Goal: Transaction & Acquisition: Purchase product/service

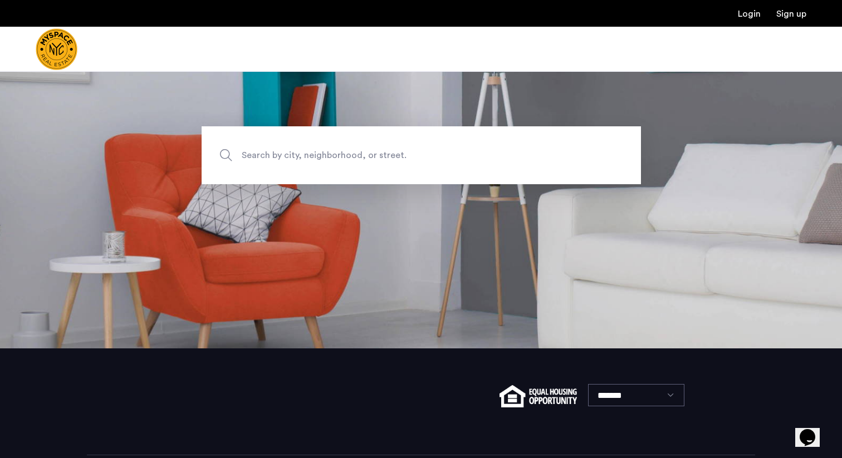
scroll to position [162, 0]
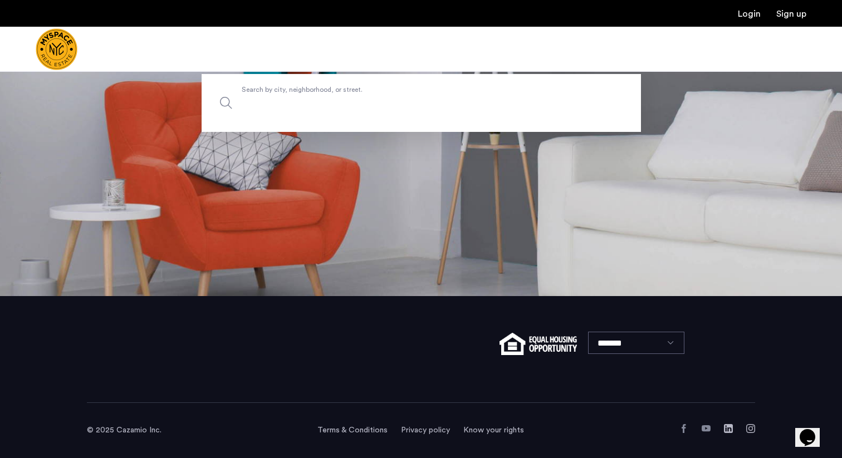
click at [425, 116] on input "Search by city, neighborhood, or street." at bounding box center [422, 103] width 440 height 58
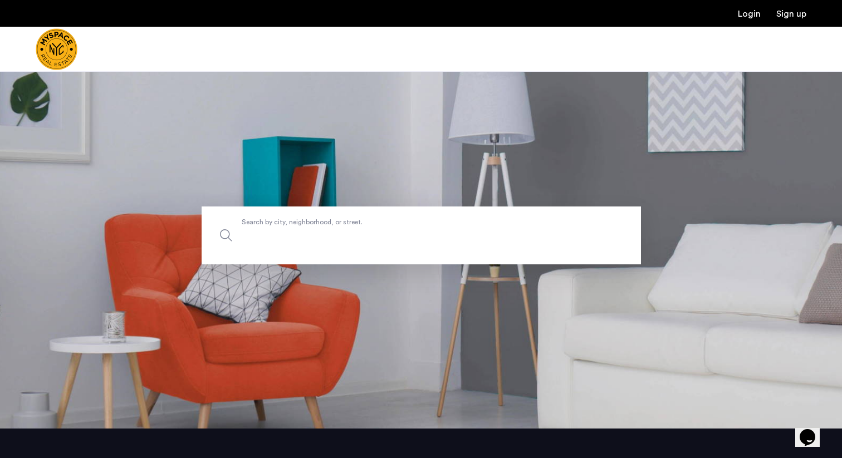
scroll to position [0, 0]
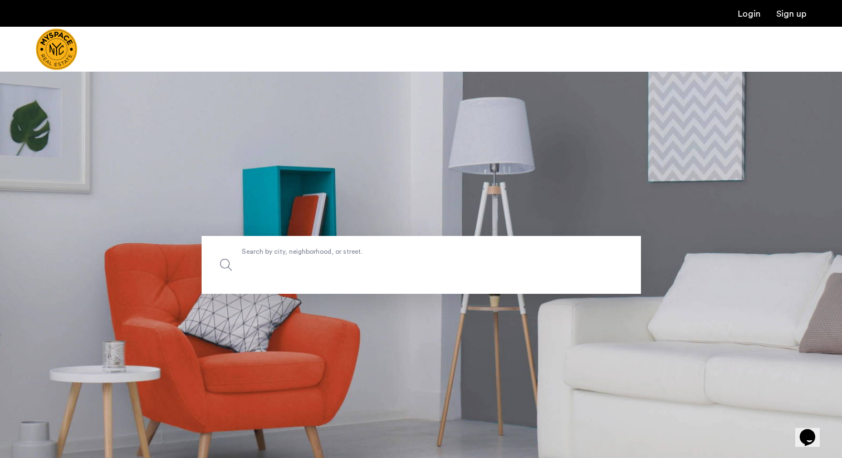
click at [372, 277] on input "Search by city, neighborhood, or street." at bounding box center [422, 265] width 440 height 58
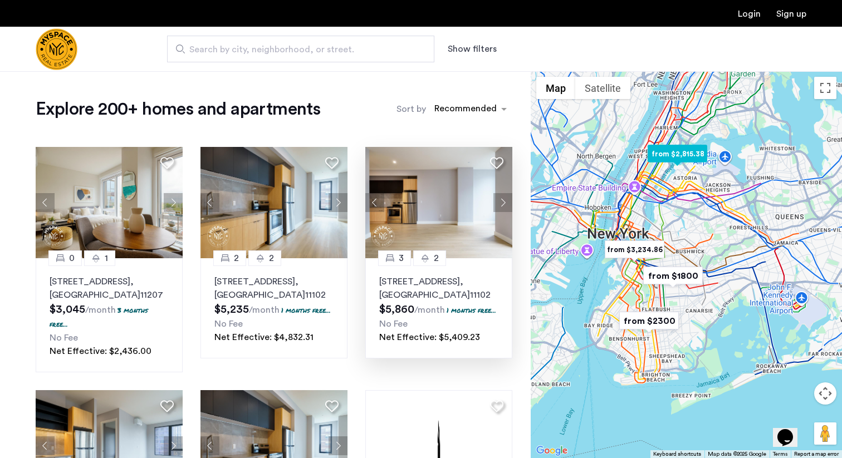
click at [503, 201] on button "Next apartment" at bounding box center [503, 202] width 19 height 19
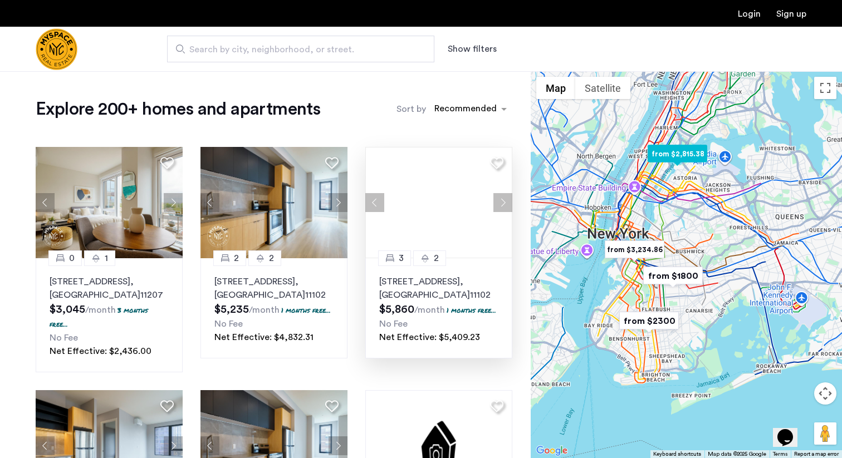
click at [503, 201] on button "Next apartment" at bounding box center [503, 202] width 19 height 19
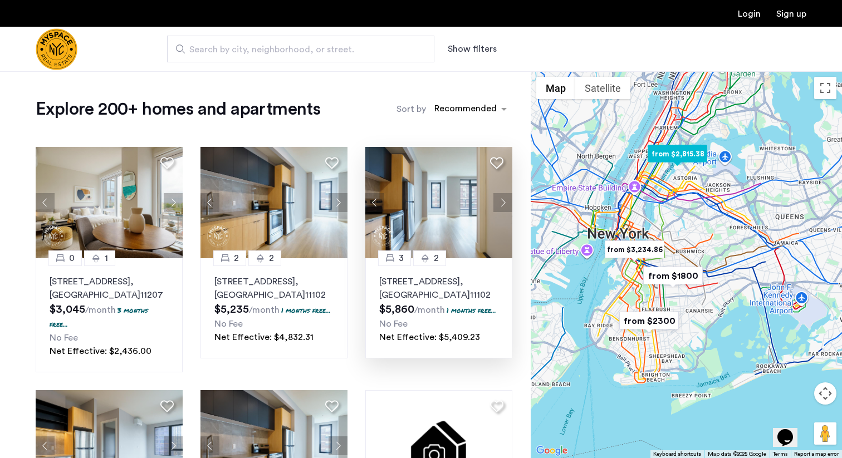
click at [503, 201] on button "Next apartment" at bounding box center [503, 202] width 19 height 19
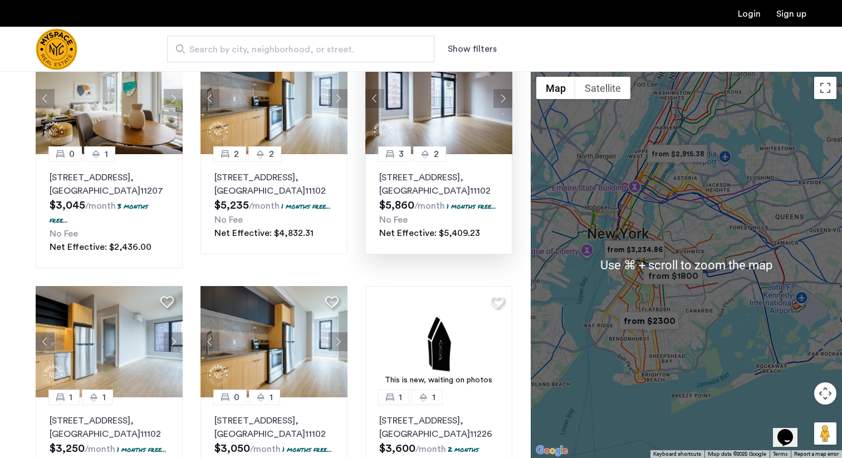
scroll to position [98, 0]
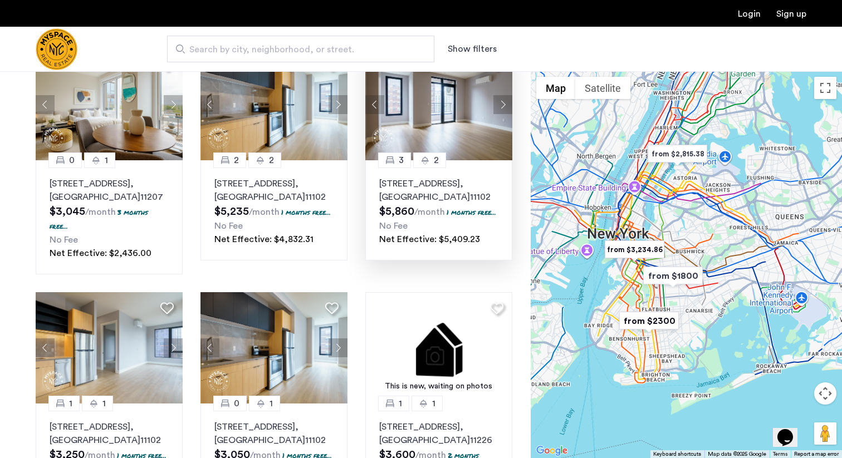
click at [672, 309] on img "from $2300" at bounding box center [649, 321] width 69 height 25
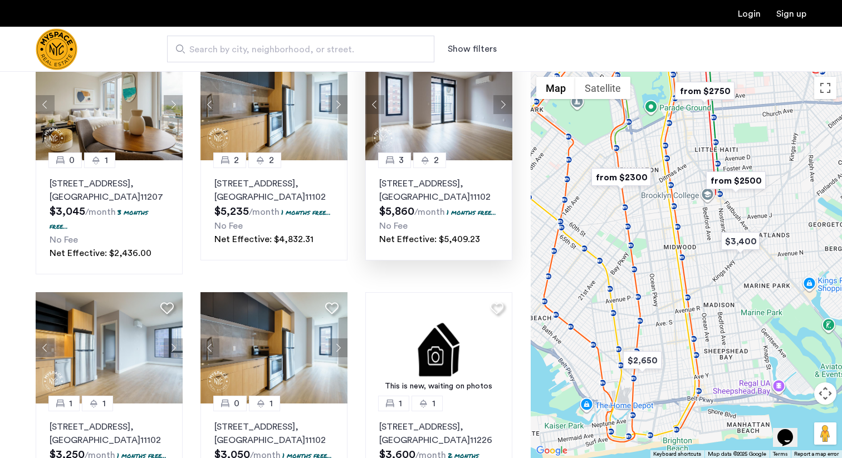
drag, startPoint x: 658, startPoint y: 274, endPoint x: 632, endPoint y: 362, distance: 91.1
click at [632, 362] on div "To navigate, press the arrow keys." at bounding box center [686, 264] width 311 height 387
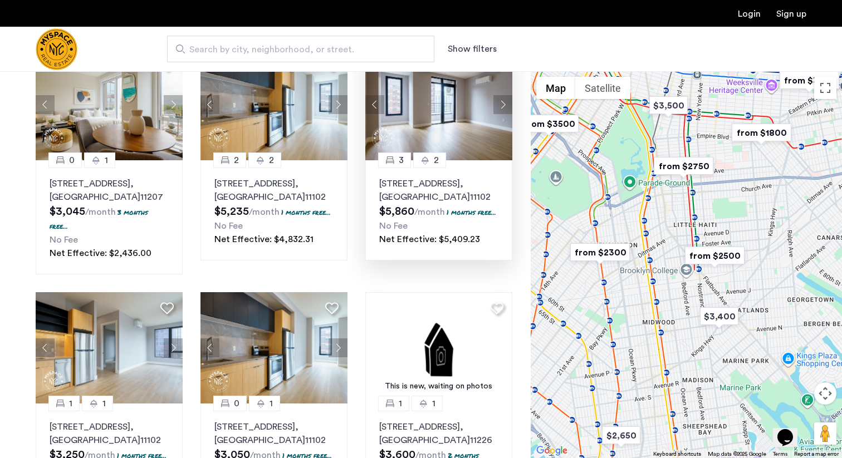
click at [632, 367] on div "To navigate, press the arrow keys." at bounding box center [686, 264] width 311 height 387
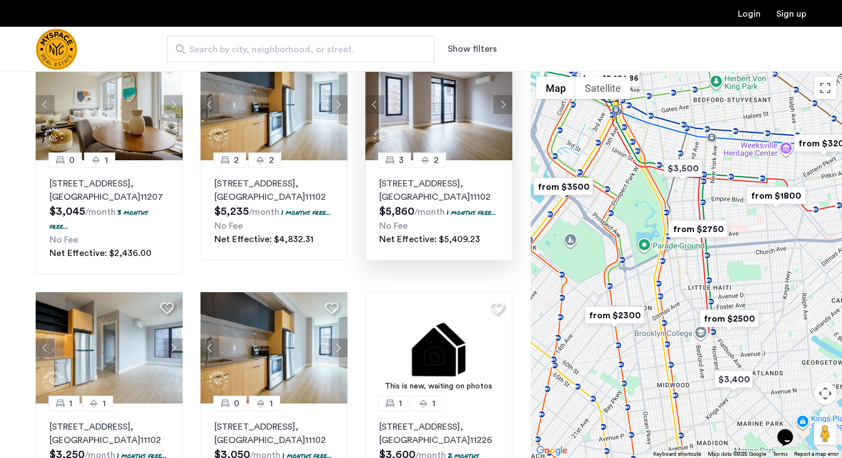
drag, startPoint x: 647, startPoint y: 315, endPoint x: 661, endPoint y: 378, distance: 64.1
click at [661, 378] on div "To navigate, press the arrow keys." at bounding box center [686, 264] width 311 height 387
click at [772, 194] on img "from $1800" at bounding box center [776, 195] width 69 height 25
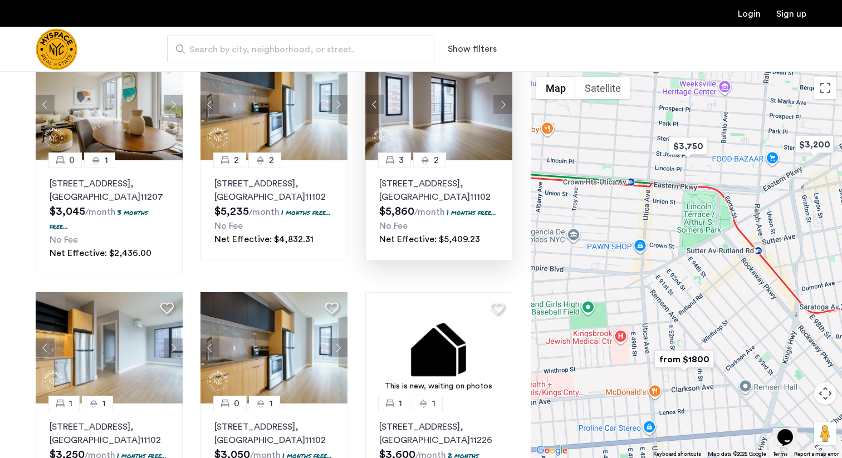
click at [686, 362] on img "from $1800" at bounding box center [684, 359] width 69 height 25
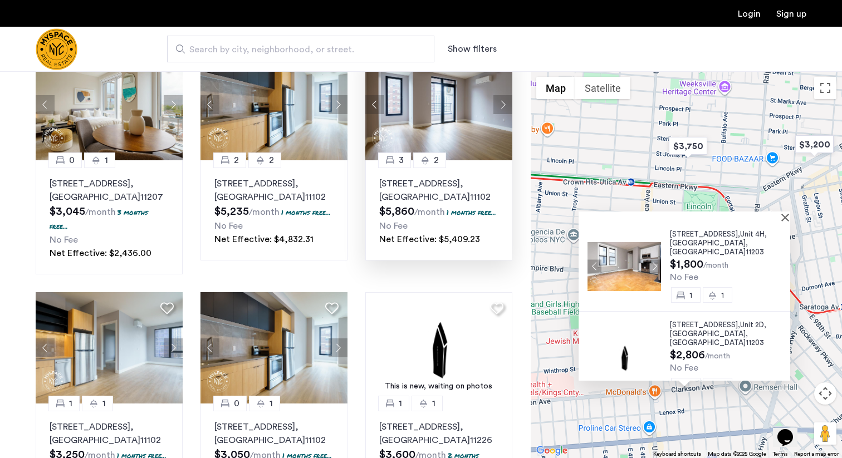
click at [681, 242] on span "Brooklyn" at bounding box center [708, 243] width 76 height 7
click at [564, 404] on div "92 East 53rd Street, Unit 4H, Brooklyn , NY 11203 $1,800 /month No Fee 1 1 92 E…" at bounding box center [686, 264] width 311 height 387
click at [790, 213] on div at bounding box center [685, 216] width 212 height 9
click at [790, 217] on button "Close" at bounding box center [788, 217] width 8 height 8
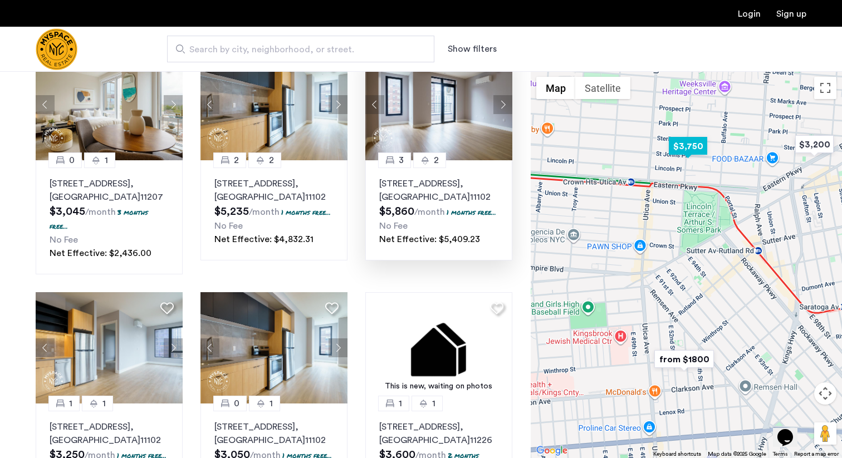
click at [694, 149] on img "$3,750" at bounding box center [688, 146] width 47 height 25
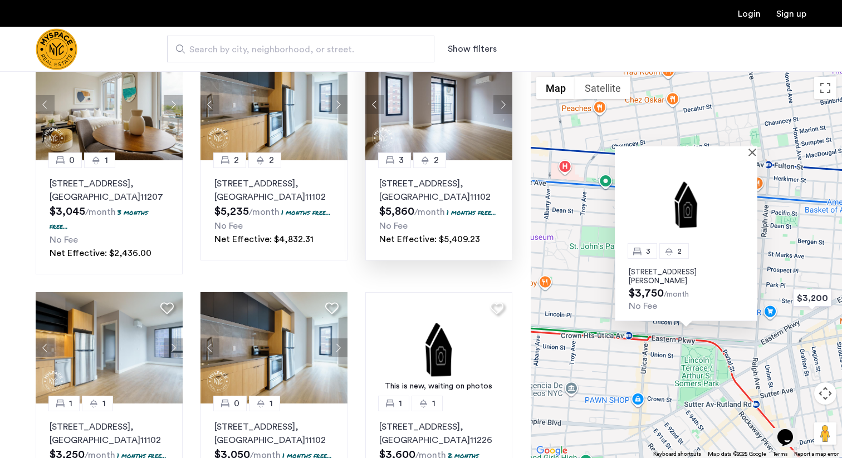
click at [642, 288] on span "$3,750" at bounding box center [646, 293] width 35 height 11
click at [643, 274] on p "1520 Saint Johns Place, Unit 5, Brooklyn, NY 11213" at bounding box center [686, 277] width 115 height 18
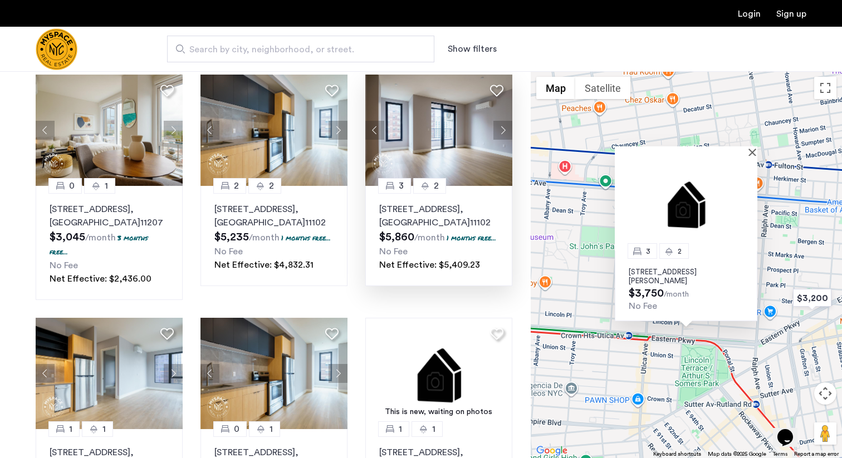
scroll to position [71, 0]
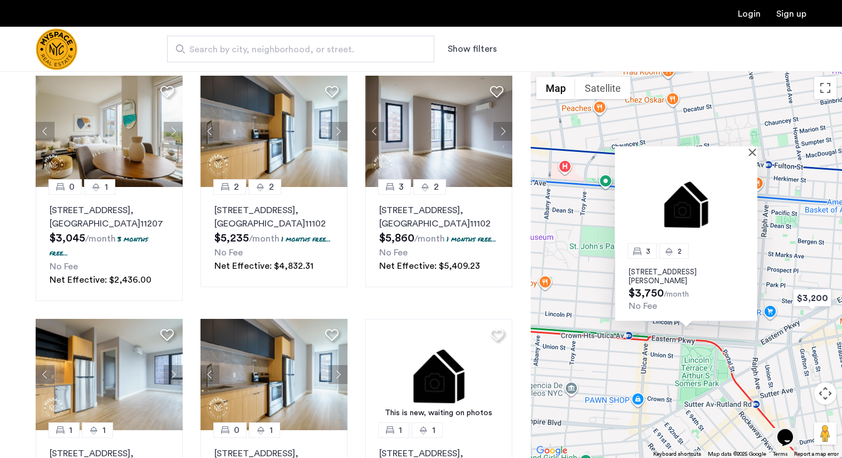
click at [577, 300] on div "3 2 1520 Saint Johns Place, Unit 5, Brooklyn, NY 11213 $3,750 /month No Fee" at bounding box center [686, 264] width 311 height 387
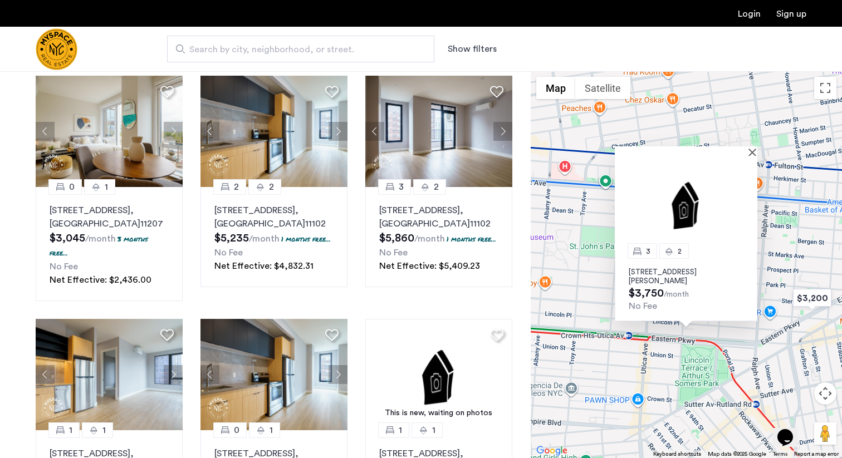
click at [751, 148] on div at bounding box center [686, 151] width 143 height 9
click at [811, 296] on img "$3,200" at bounding box center [812, 298] width 47 height 25
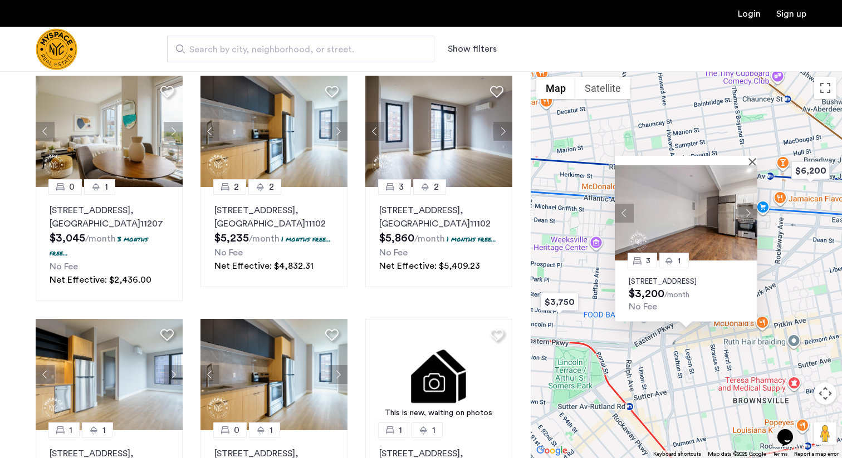
click at [746, 203] on button "Next apartment" at bounding box center [748, 212] width 19 height 19
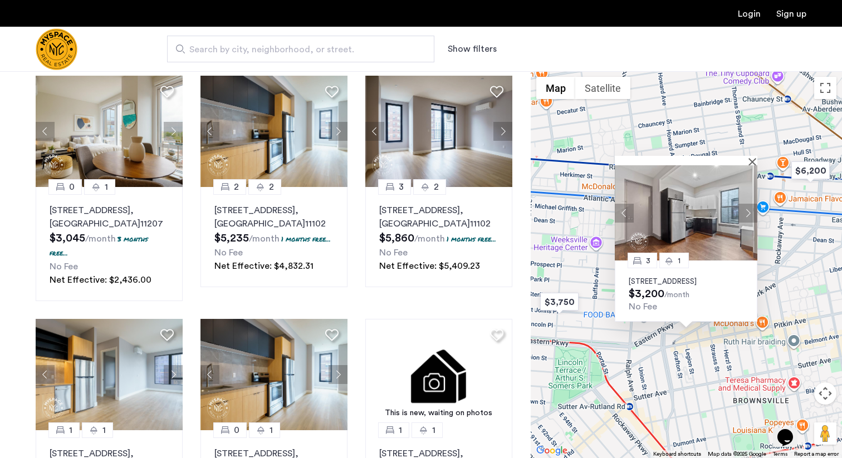
click at [746, 203] on button "Next apartment" at bounding box center [748, 212] width 19 height 19
click at [747, 203] on button "Next apartment" at bounding box center [748, 212] width 19 height 19
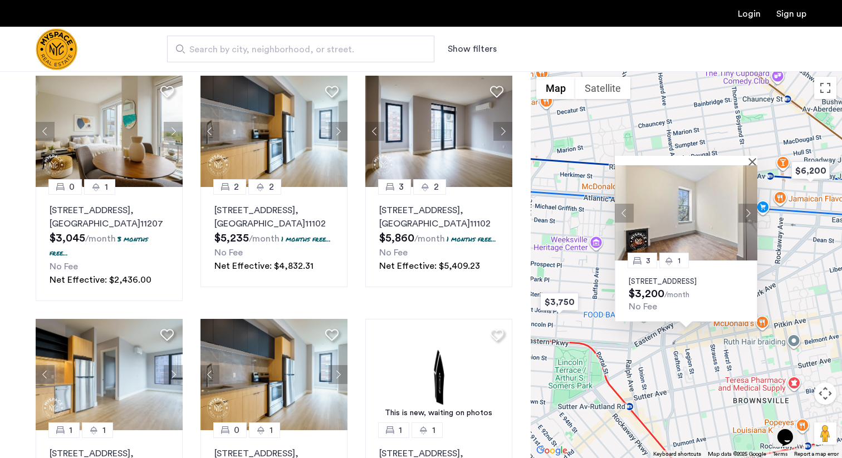
click at [747, 203] on button "Next apartment" at bounding box center [748, 212] width 19 height 19
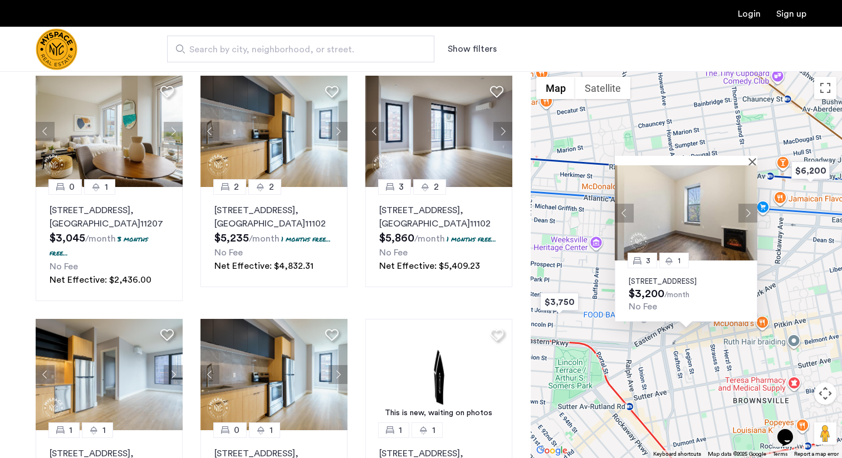
click at [747, 203] on button "Next apartment" at bounding box center [748, 212] width 19 height 19
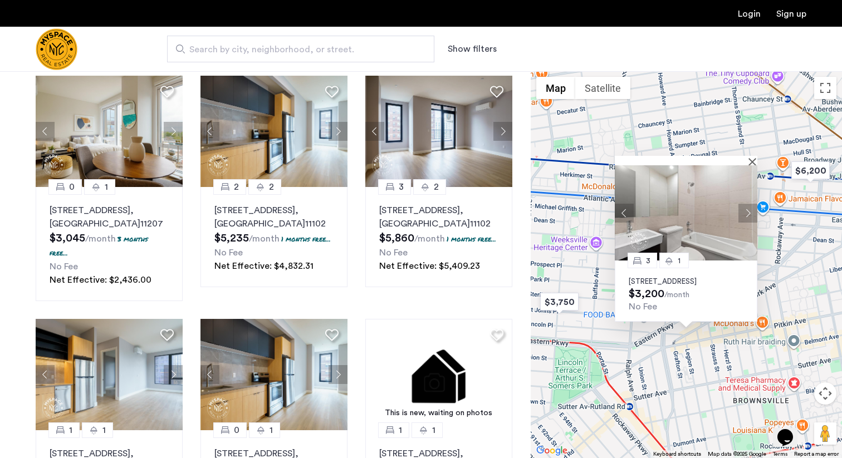
click at [747, 203] on button "Next apartment" at bounding box center [748, 212] width 19 height 19
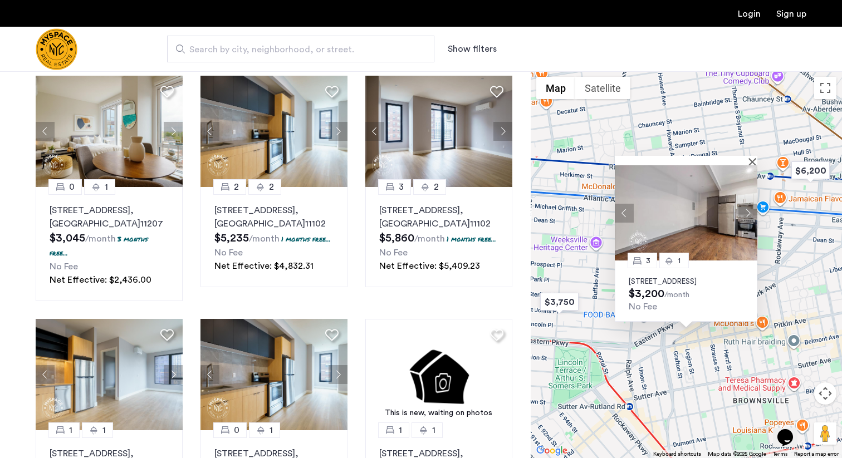
click at [747, 203] on button "Next apartment" at bounding box center [748, 212] width 19 height 19
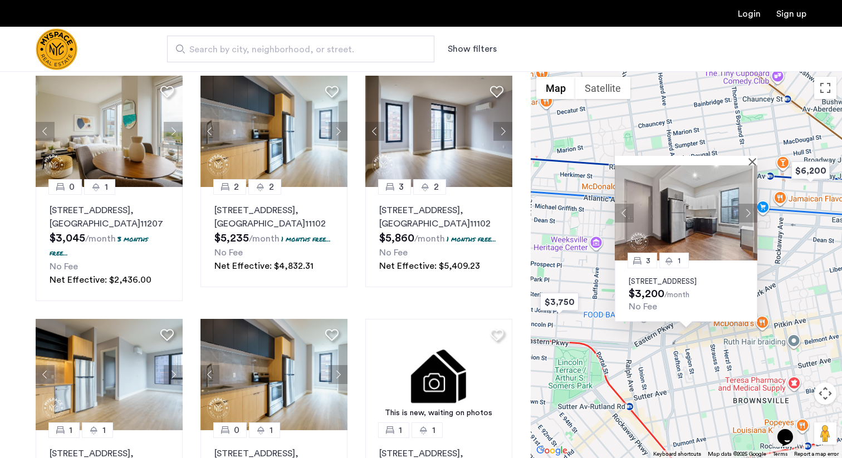
click at [747, 203] on button "Next apartment" at bounding box center [748, 212] width 19 height 19
click at [755, 158] on button "Close" at bounding box center [755, 162] width 8 height 8
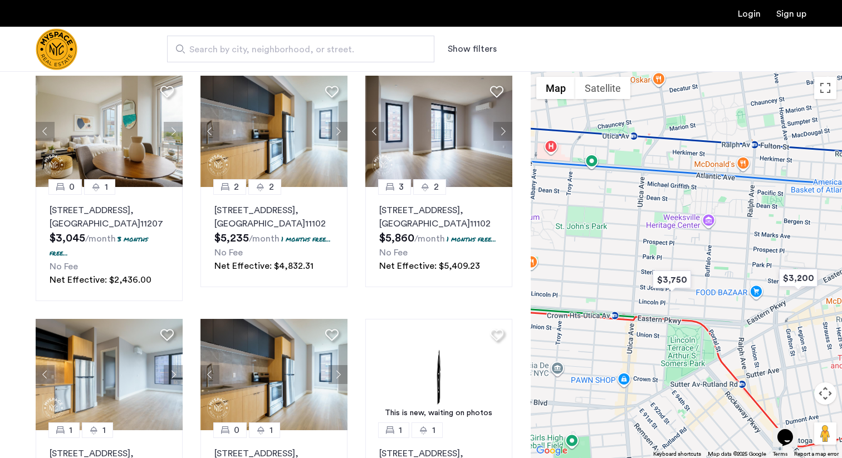
drag, startPoint x: 653, startPoint y: 330, endPoint x: 821, endPoint y: 293, distance: 171.8
click at [821, 293] on div at bounding box center [686, 264] width 311 height 387
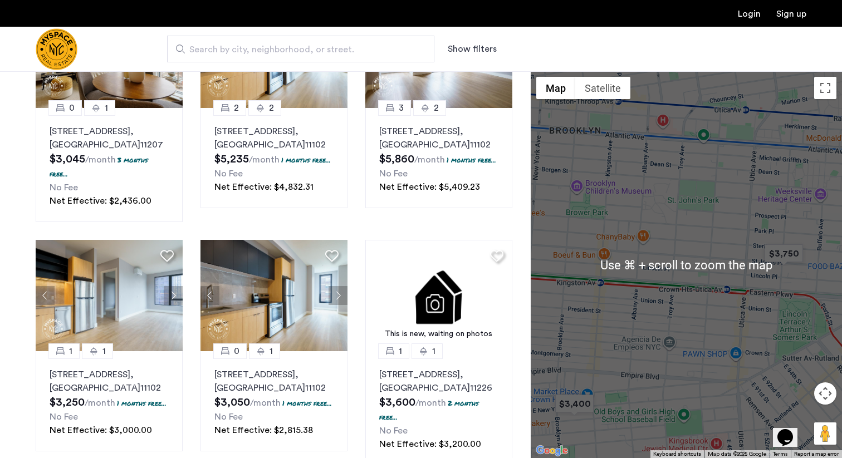
scroll to position [161, 0]
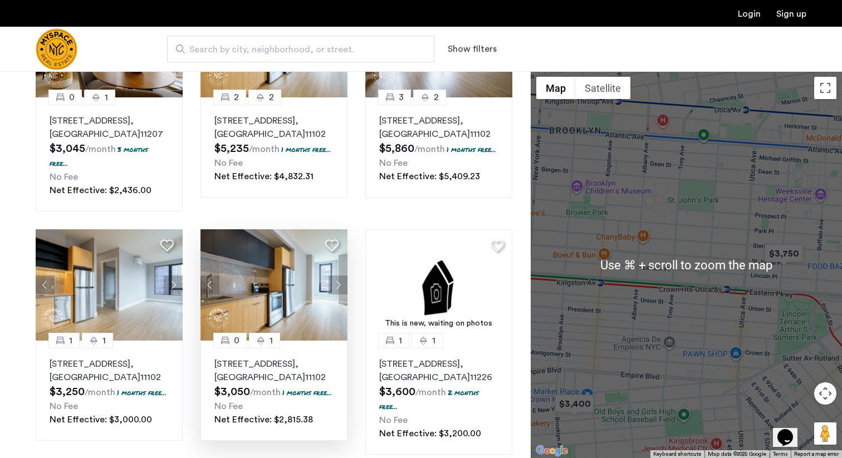
click at [270, 289] on img at bounding box center [274, 285] width 147 height 111
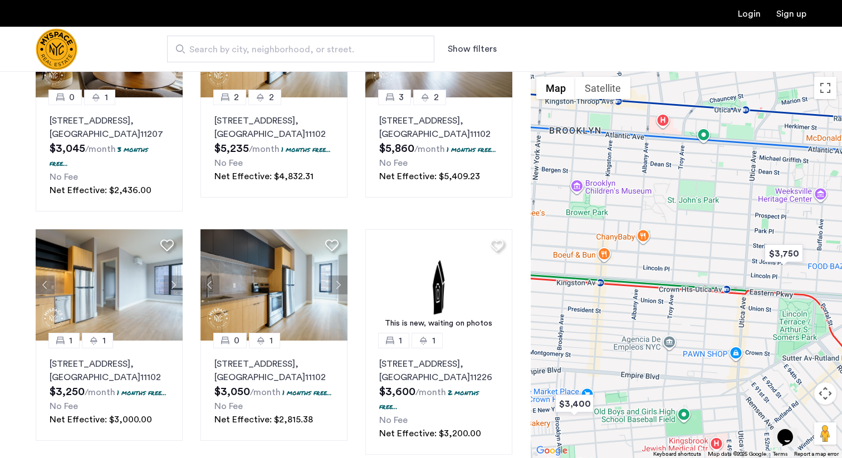
click at [681, 182] on div at bounding box center [686, 264] width 311 height 387
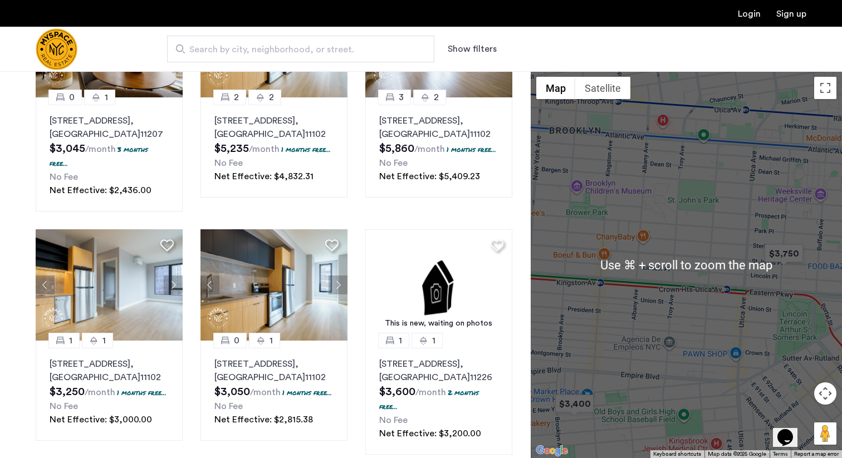
scroll to position [170, 0]
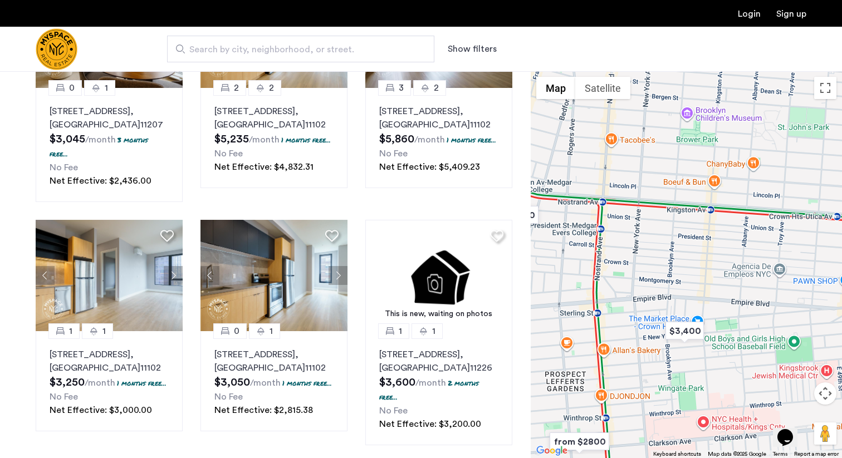
drag, startPoint x: 652, startPoint y: 230, endPoint x: 765, endPoint y: 156, distance: 134.4
click at [765, 156] on div at bounding box center [686, 264] width 311 height 387
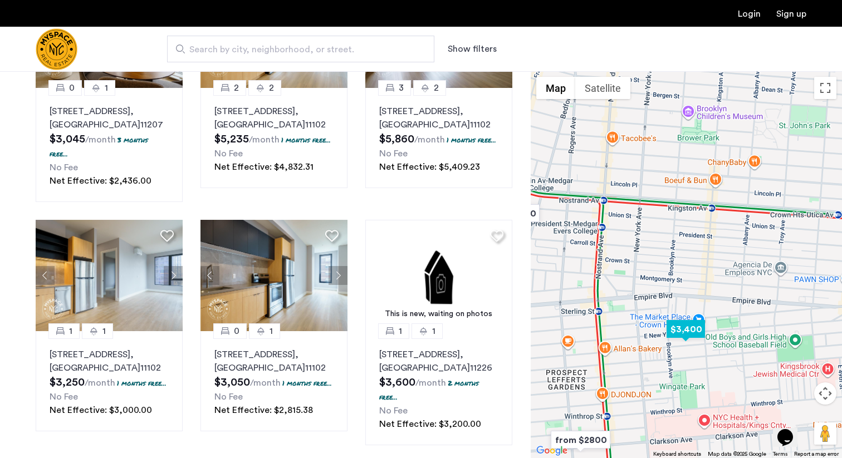
click at [679, 331] on img "$3,400" at bounding box center [685, 329] width 47 height 25
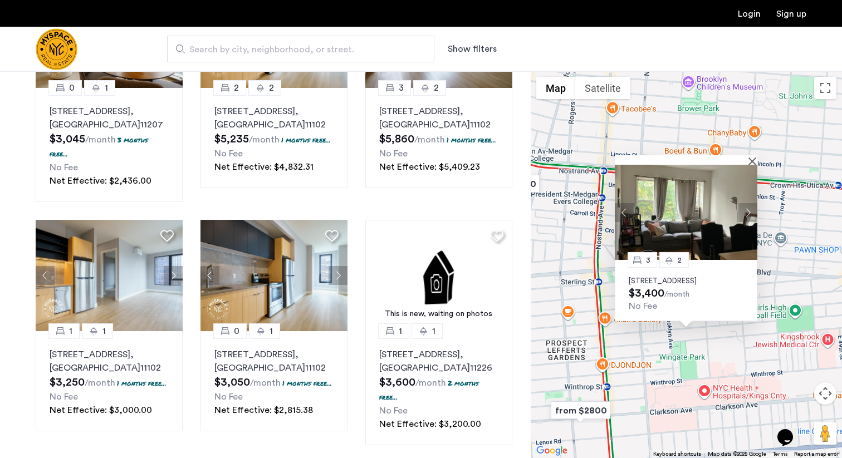
click at [752, 203] on button "Next apartment" at bounding box center [748, 212] width 19 height 19
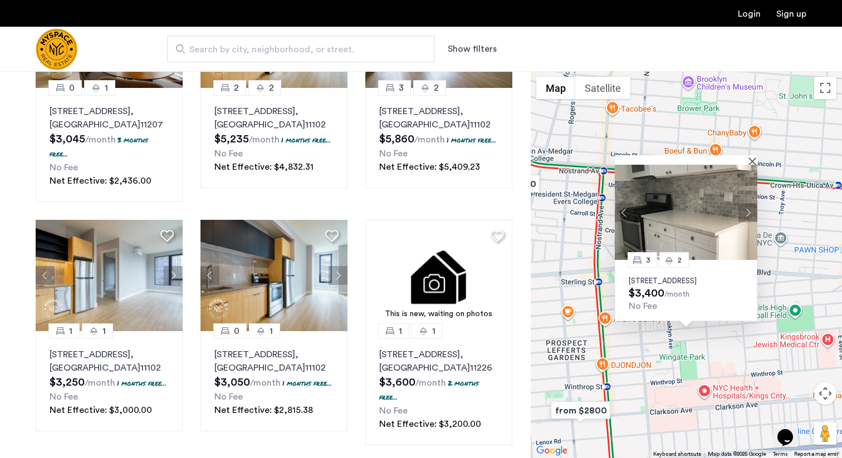
click at [752, 203] on button "Next apartment" at bounding box center [748, 212] width 19 height 19
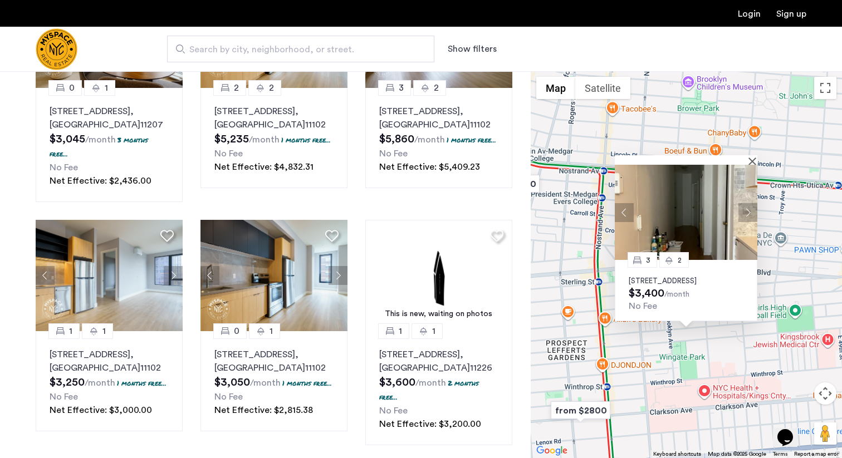
click at [752, 203] on button "Next apartment" at bounding box center [748, 212] width 19 height 19
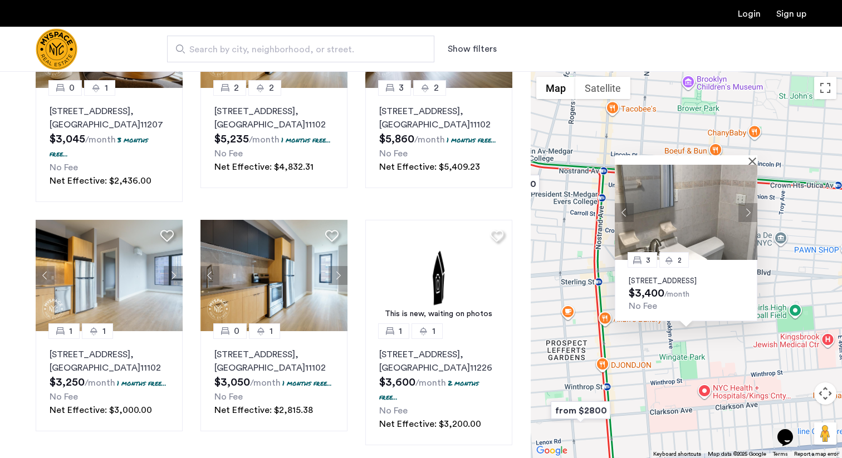
click at [752, 203] on button "Next apartment" at bounding box center [748, 212] width 19 height 19
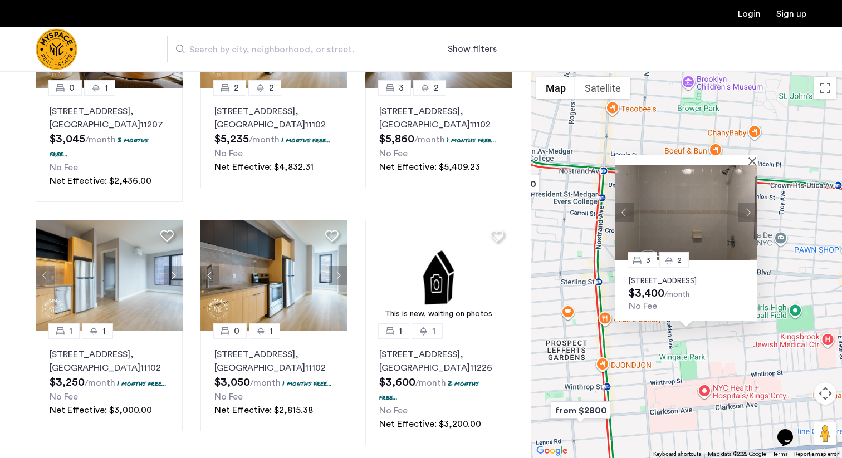
click at [787, 286] on div "3 2 499 Maple St, Unit 2, Brooklyn, NY 11225 $3,400 /month No Fee" at bounding box center [686, 264] width 311 height 387
click at [753, 157] on button "Close" at bounding box center [755, 161] width 8 height 8
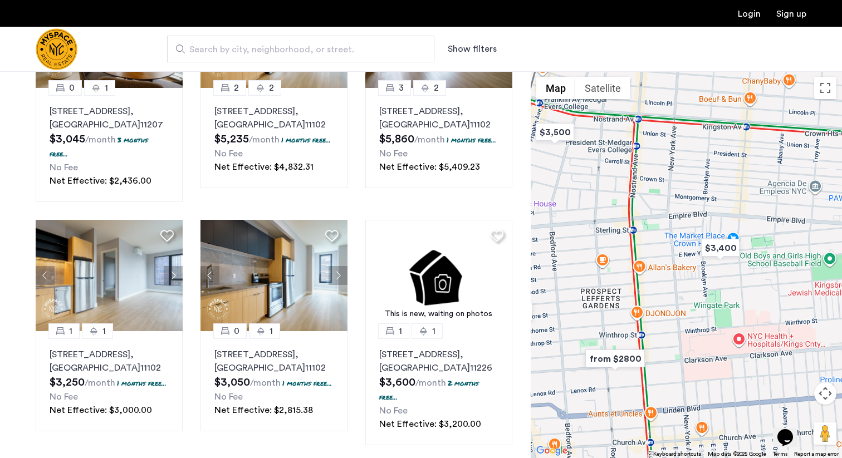
drag, startPoint x: 641, startPoint y: 360, endPoint x: 679, endPoint y: 305, distance: 67.2
click at [679, 305] on div at bounding box center [686, 264] width 311 height 387
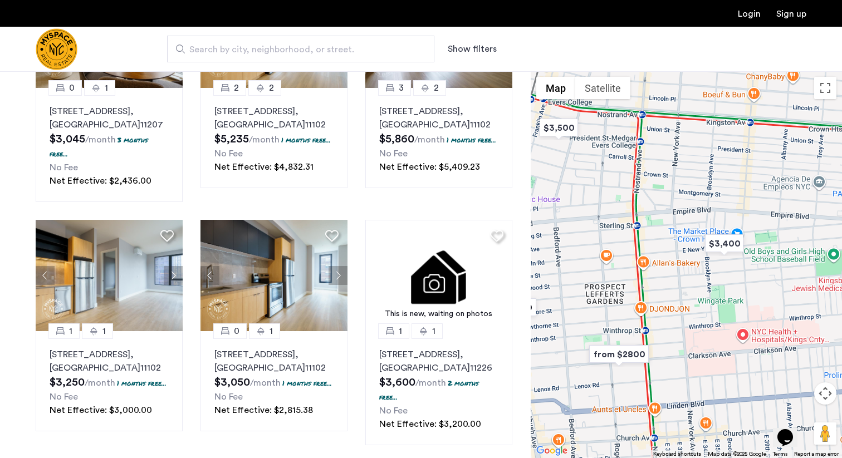
click at [627, 353] on img "from $2800" at bounding box center [619, 354] width 69 height 25
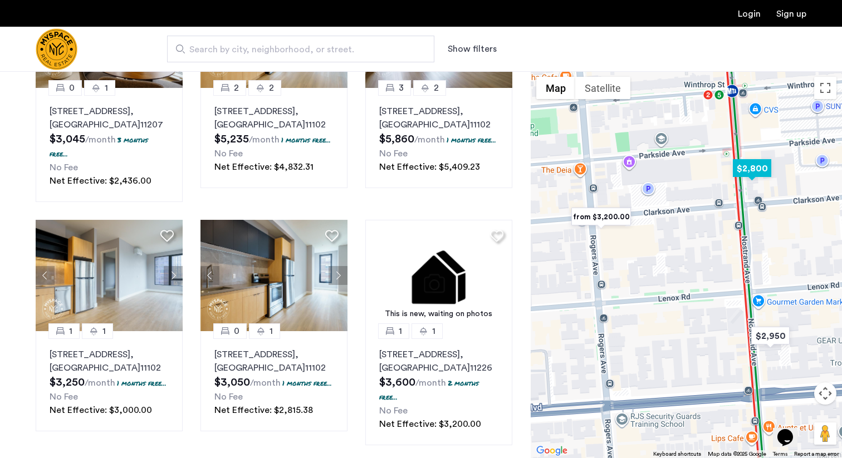
click at [745, 171] on img "$2,800" at bounding box center [752, 168] width 47 height 25
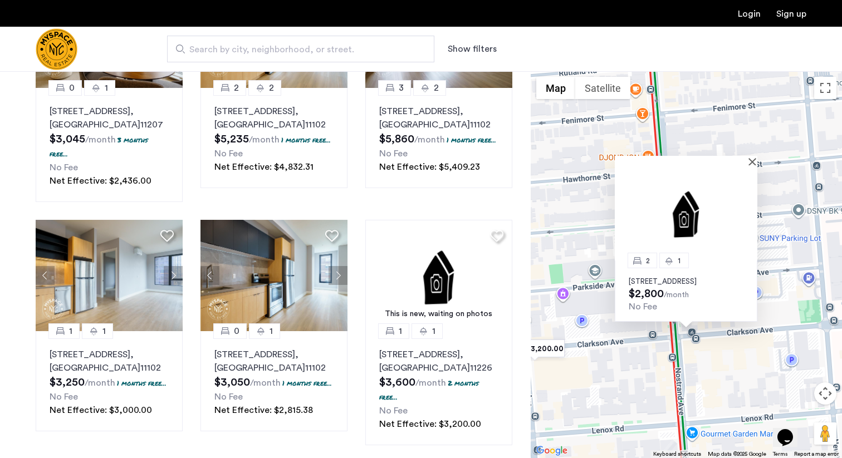
click at [553, 353] on img "from $3,200.00" at bounding box center [535, 348] width 69 height 25
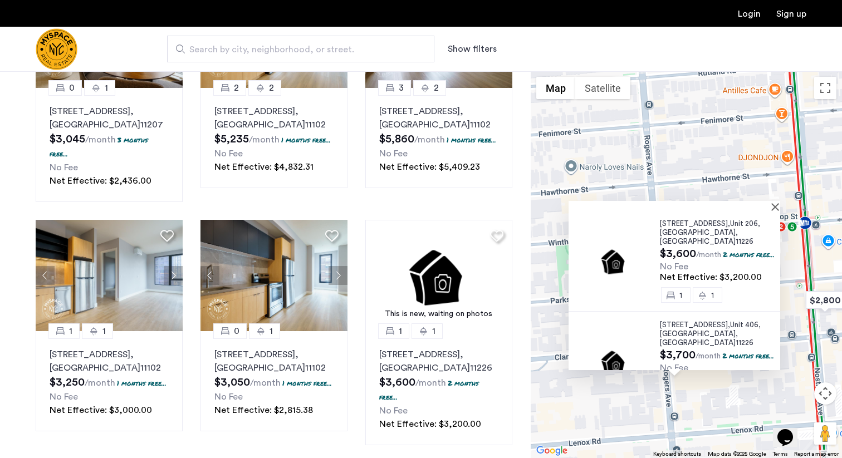
click at [598, 402] on div "210 Clarkson Avenue, Unit 206, Brooklyn , NY 11226 $3,600 /month 2 months free.…" at bounding box center [686, 264] width 311 height 387
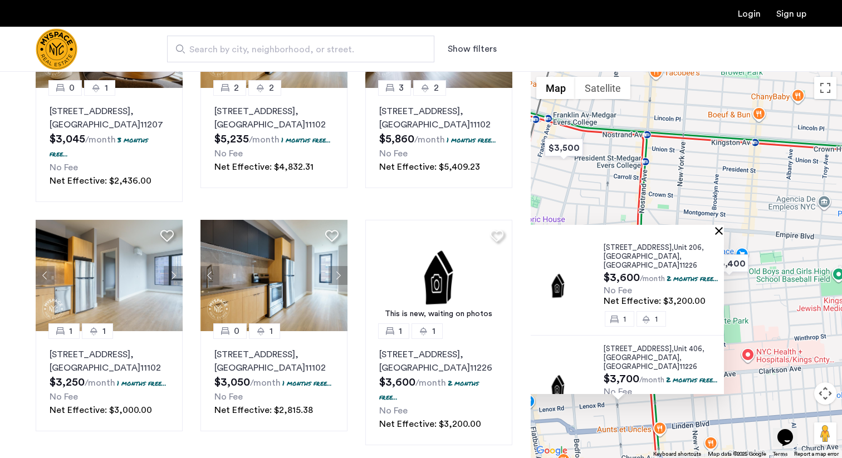
click at [724, 232] on button "Close" at bounding box center [722, 231] width 8 height 8
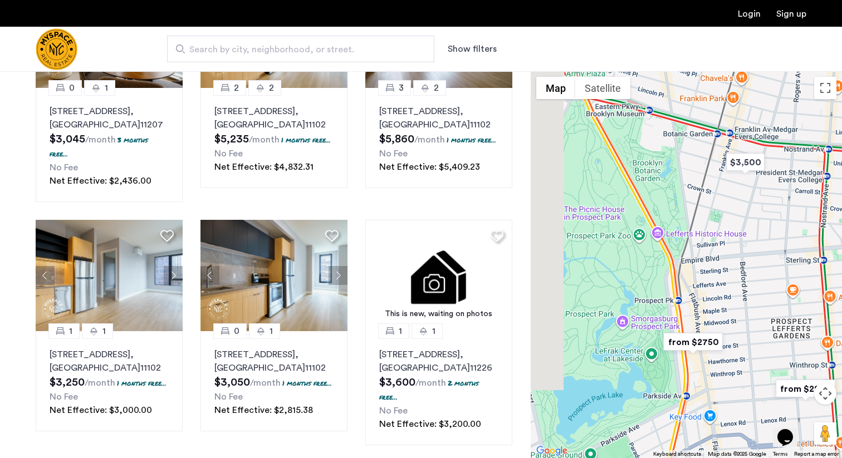
drag, startPoint x: 641, startPoint y: 227, endPoint x: 825, endPoint y: 242, distance: 185.0
click at [825, 242] on div at bounding box center [686, 264] width 311 height 387
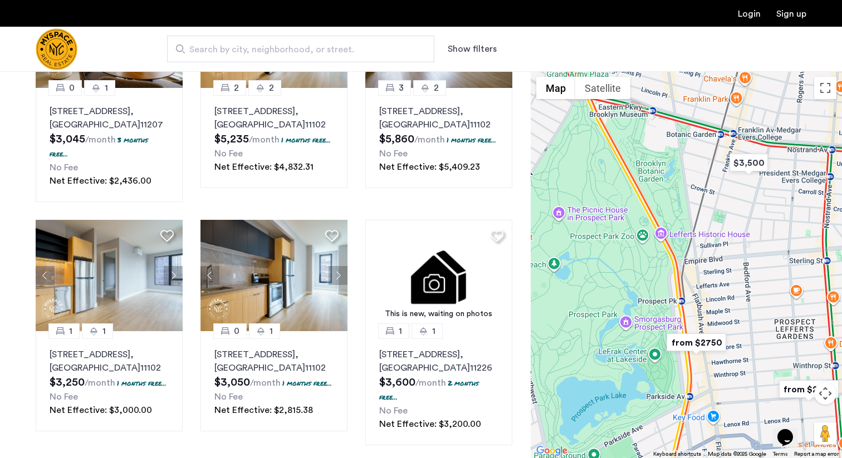
click at [711, 339] on img "from $2750" at bounding box center [696, 342] width 69 height 25
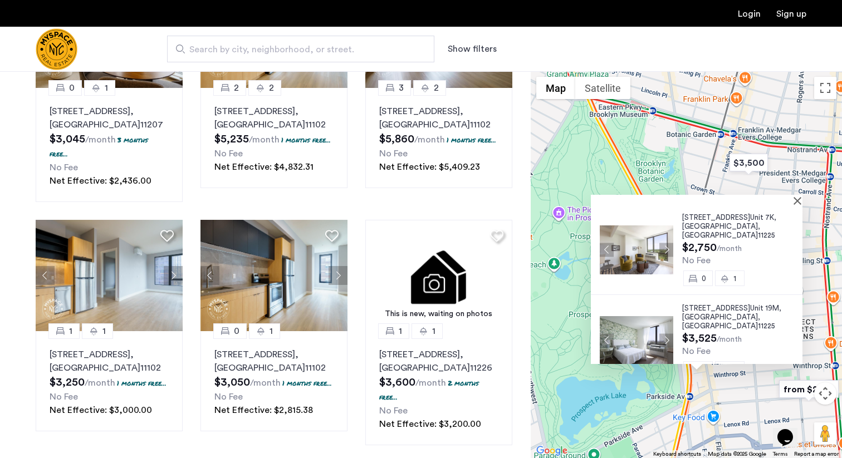
click at [693, 217] on span "626 Flatbush Ave," at bounding box center [716, 217] width 68 height 7
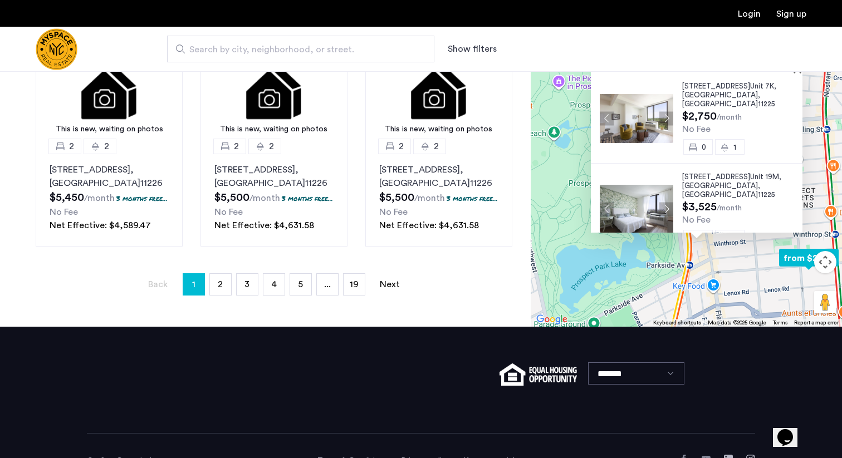
scroll to position [888, 0]
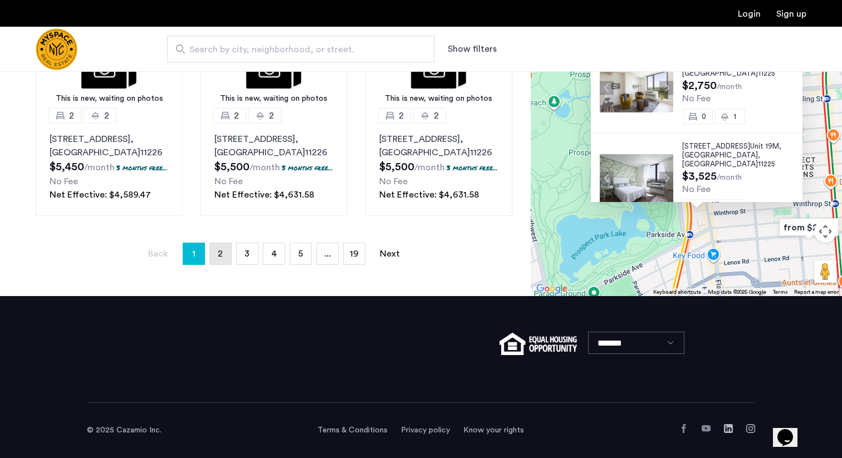
click at [219, 257] on span "2" at bounding box center [220, 254] width 5 height 9
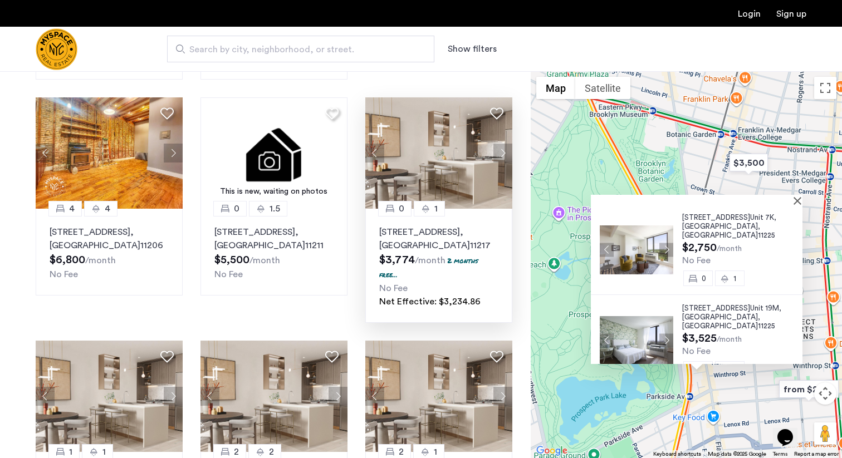
scroll to position [302, 0]
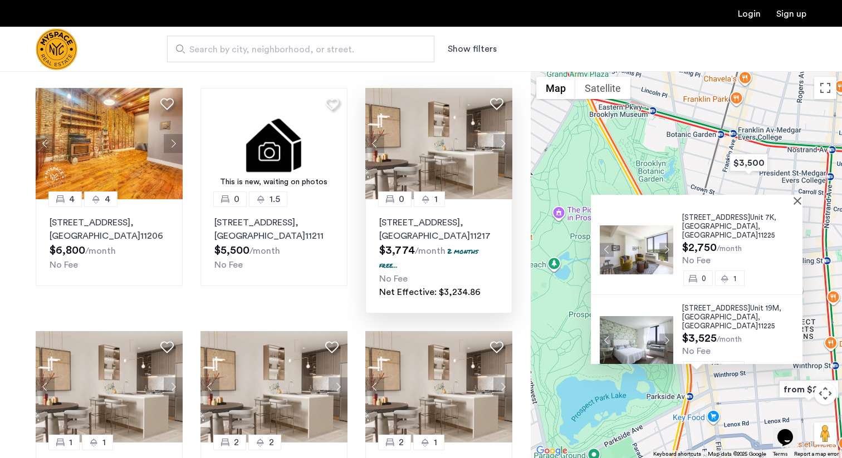
click at [500, 141] on button "Next apartment" at bounding box center [503, 143] width 19 height 19
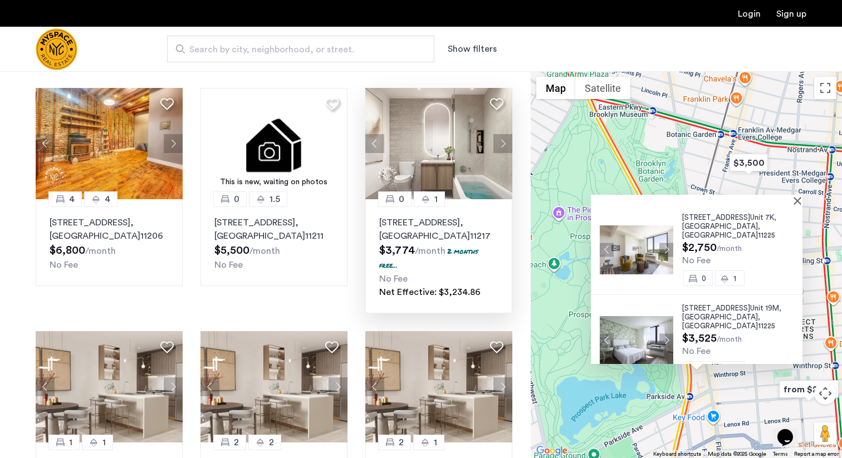
click at [502, 145] on button "Next apartment" at bounding box center [503, 143] width 19 height 19
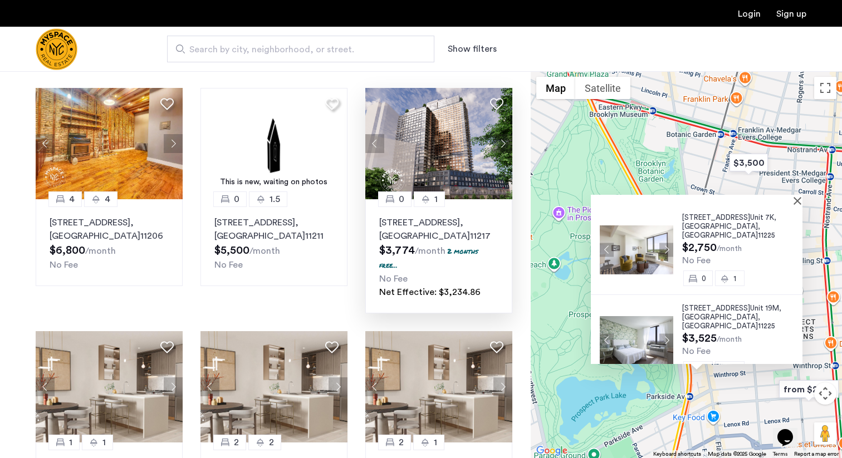
click at [502, 145] on button "Next apartment" at bounding box center [503, 143] width 19 height 19
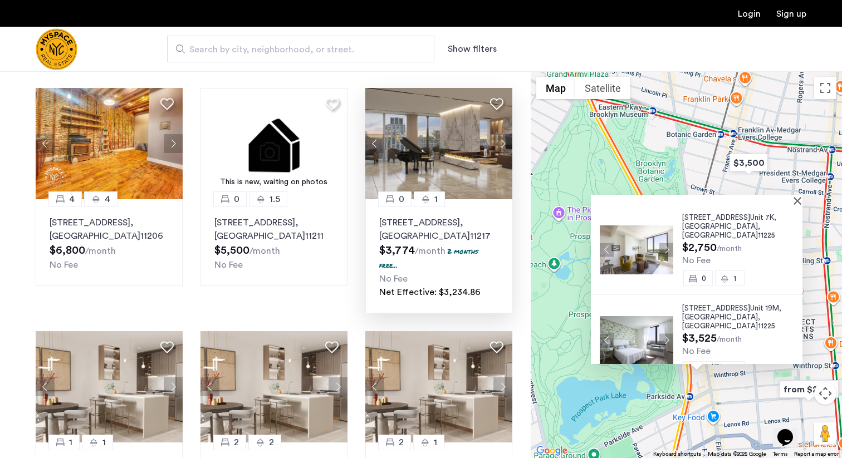
click at [502, 145] on button "Next apartment" at bounding box center [503, 143] width 19 height 19
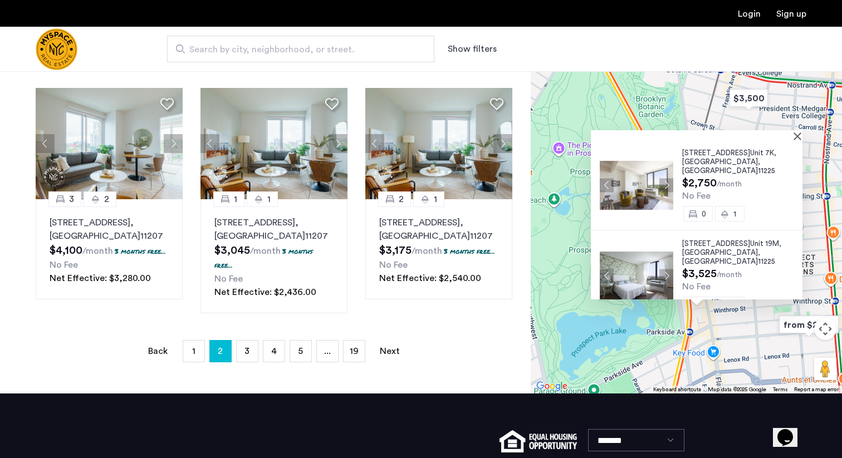
scroll to position [753, 0]
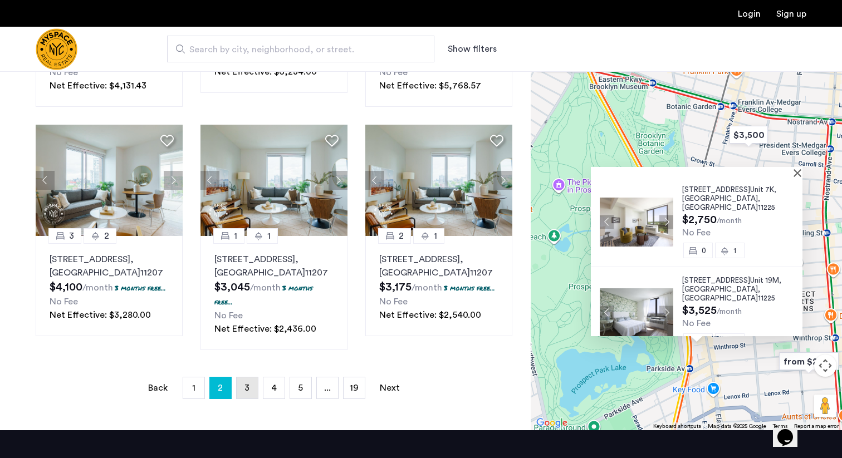
click at [245, 393] on span "3" at bounding box center [247, 388] width 5 height 9
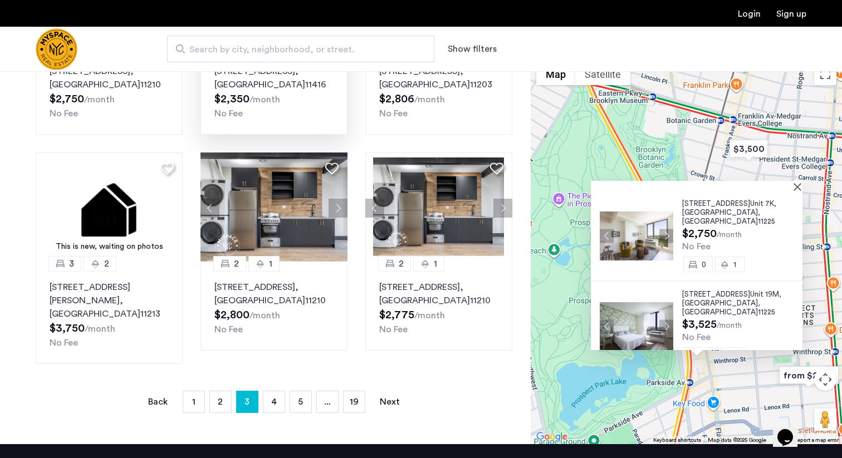
scroll to position [657, 0]
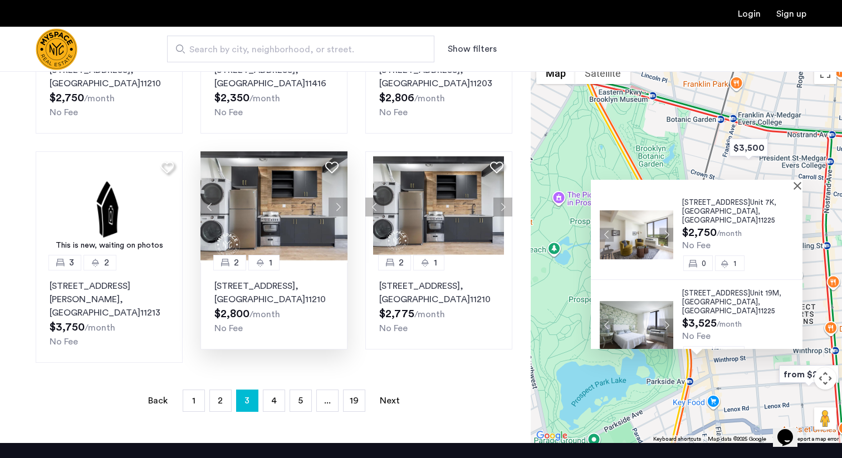
click at [335, 198] on button "Next apartment" at bounding box center [338, 207] width 19 height 19
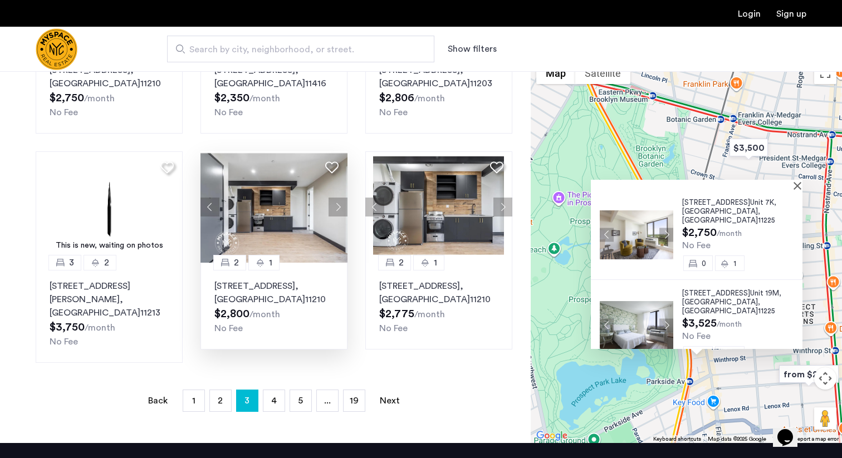
click at [335, 198] on button "Next apartment" at bounding box center [338, 207] width 19 height 19
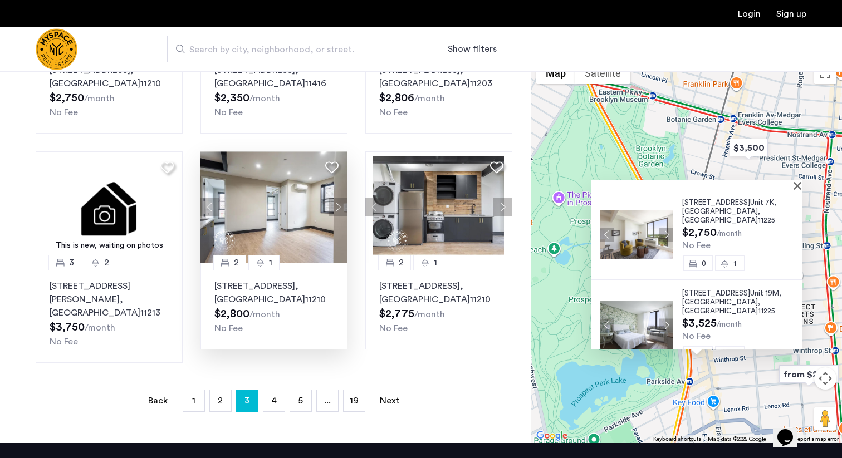
click at [335, 198] on button "Next apartment" at bounding box center [338, 207] width 19 height 19
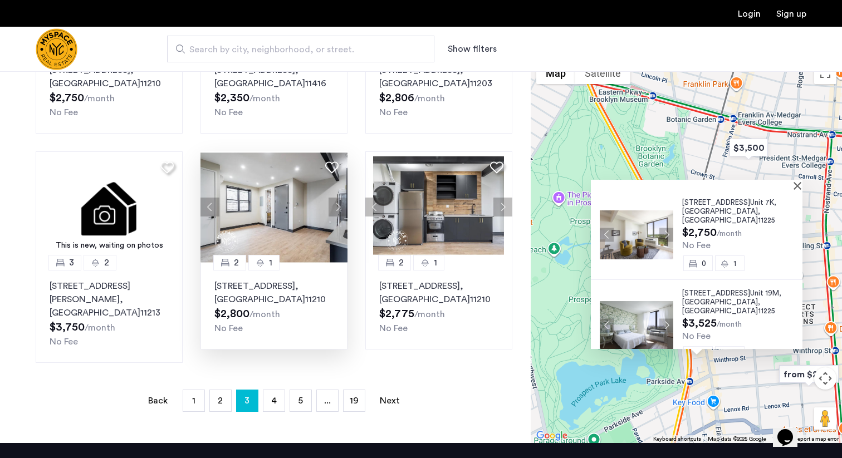
click at [335, 198] on button "Next apartment" at bounding box center [338, 207] width 19 height 19
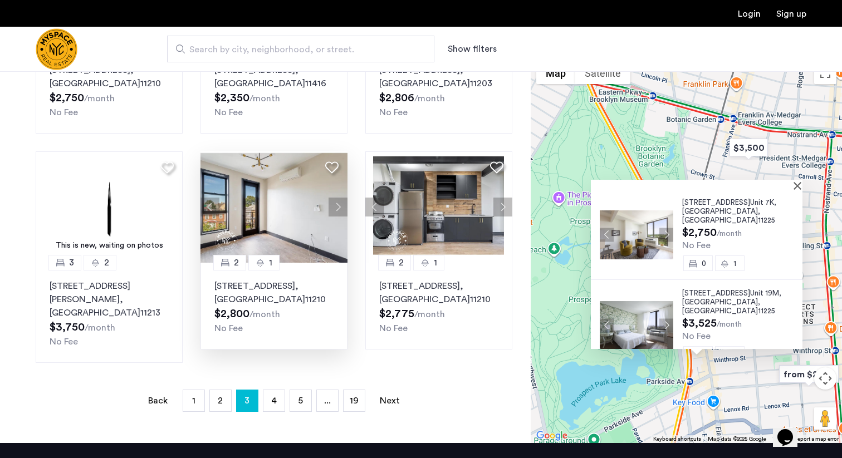
click at [335, 198] on button "Next apartment" at bounding box center [338, 207] width 19 height 19
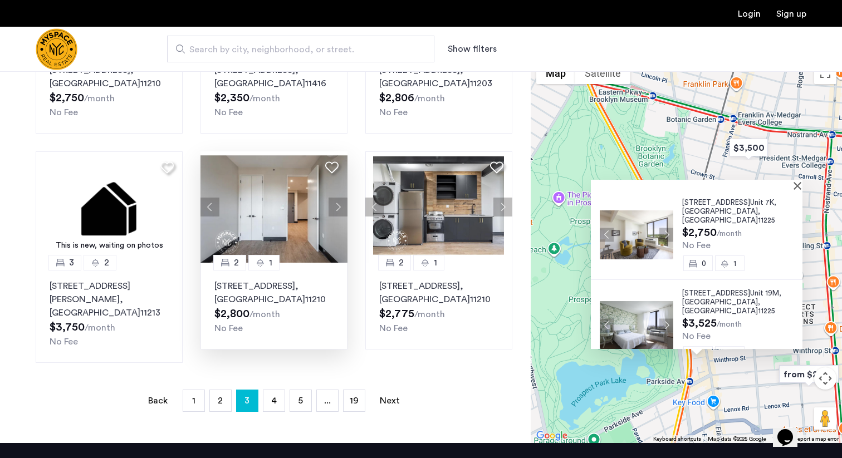
click at [335, 198] on button "Next apartment" at bounding box center [338, 207] width 19 height 19
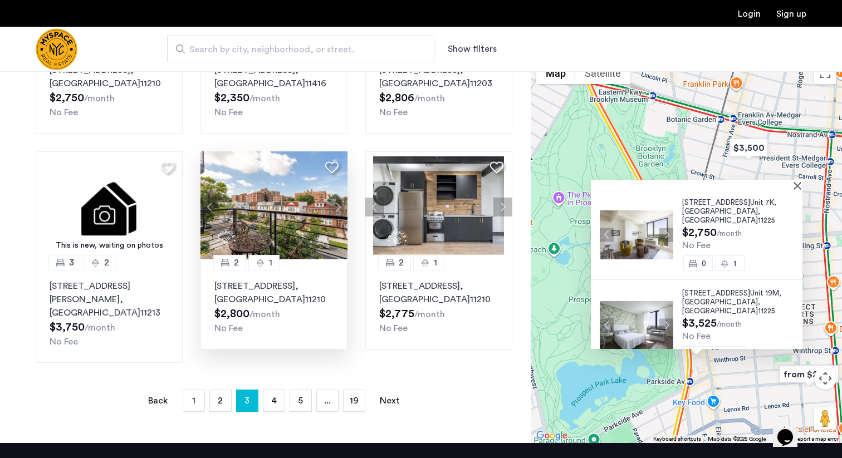
click at [335, 198] on button "Next apartment" at bounding box center [338, 207] width 19 height 19
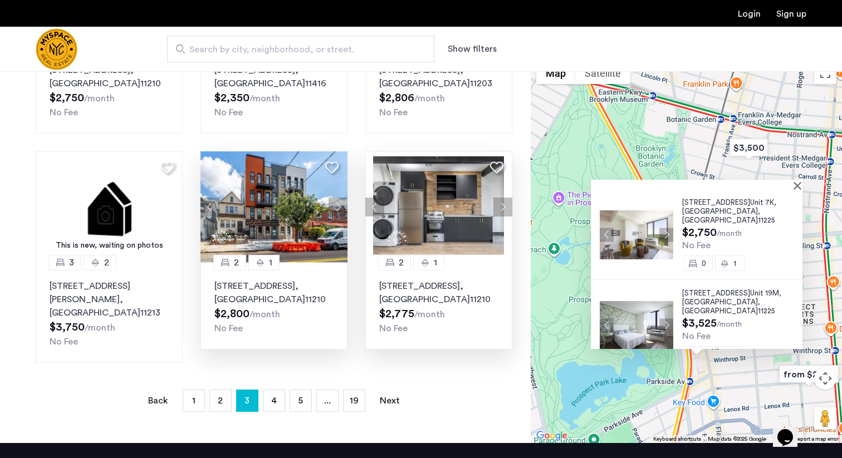
click at [504, 198] on button "Next apartment" at bounding box center [503, 207] width 19 height 19
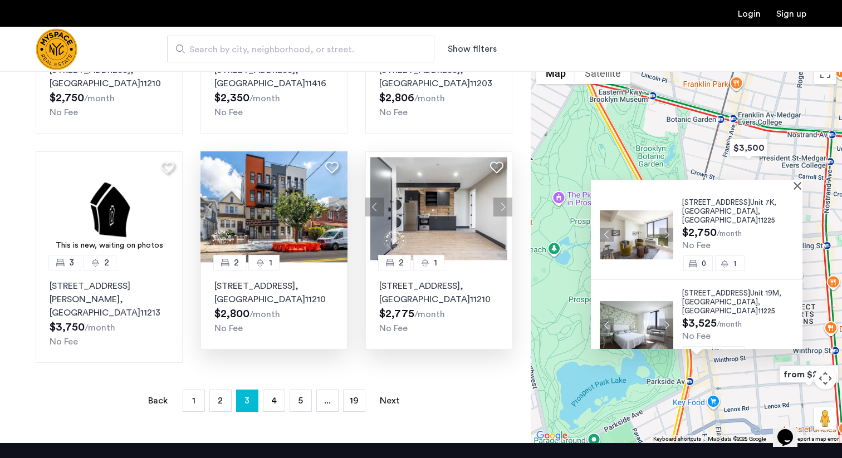
click at [504, 198] on button "Next apartment" at bounding box center [503, 207] width 19 height 19
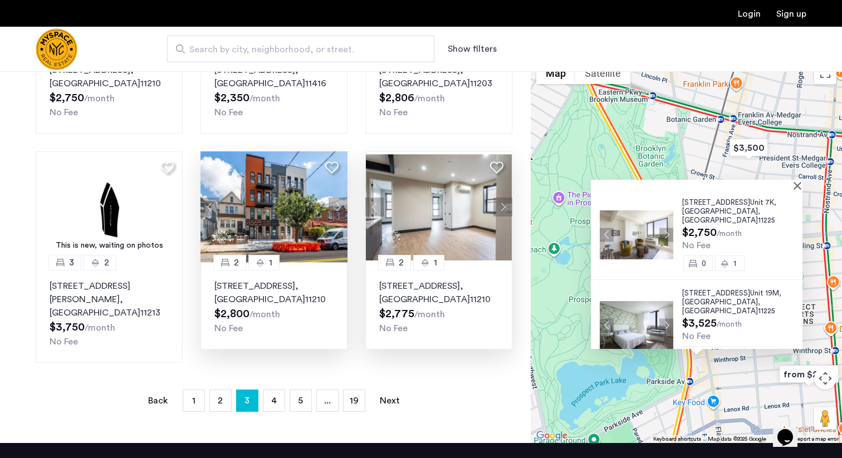
click at [504, 198] on button "Next apartment" at bounding box center [503, 207] width 19 height 19
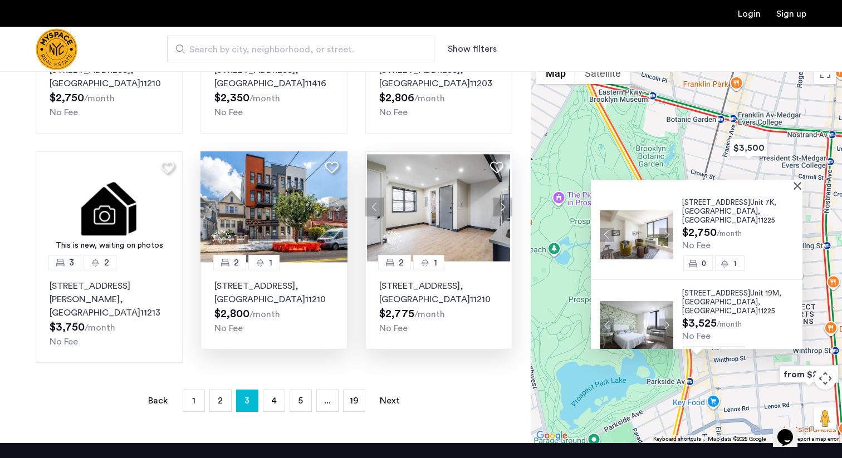
click at [504, 198] on button "Next apartment" at bounding box center [503, 207] width 19 height 19
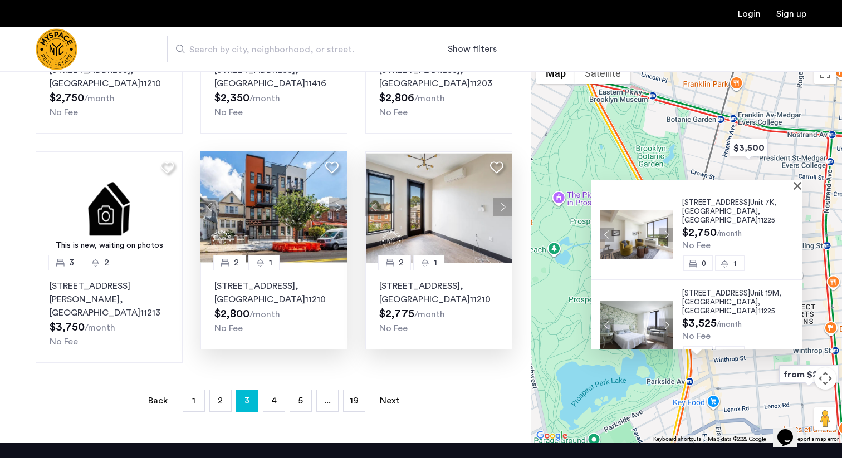
click at [504, 198] on button "Next apartment" at bounding box center [503, 207] width 19 height 19
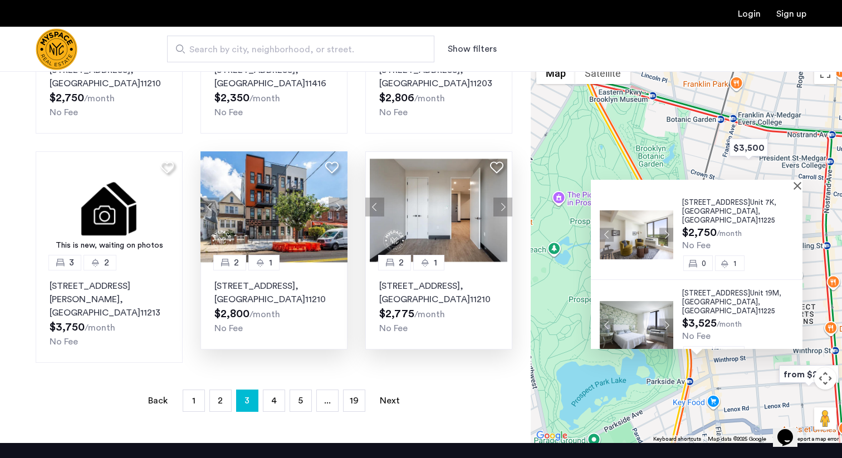
click at [504, 198] on button "Next apartment" at bounding box center [503, 207] width 19 height 19
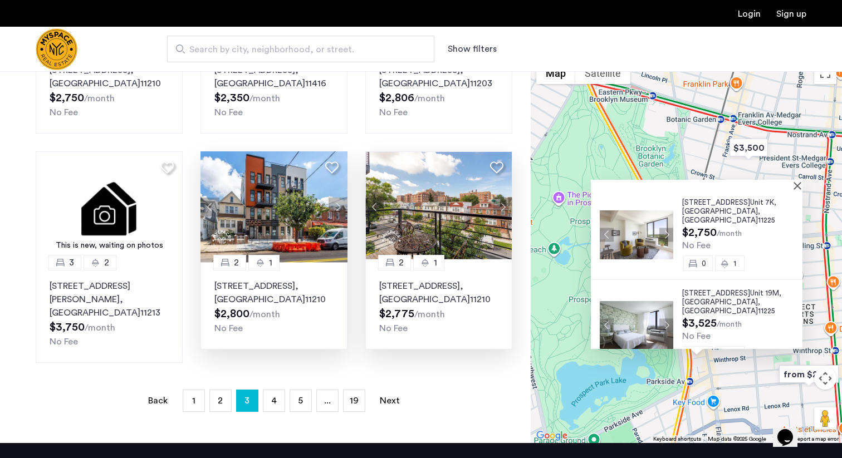
click at [504, 198] on button "Next apartment" at bounding box center [503, 207] width 19 height 19
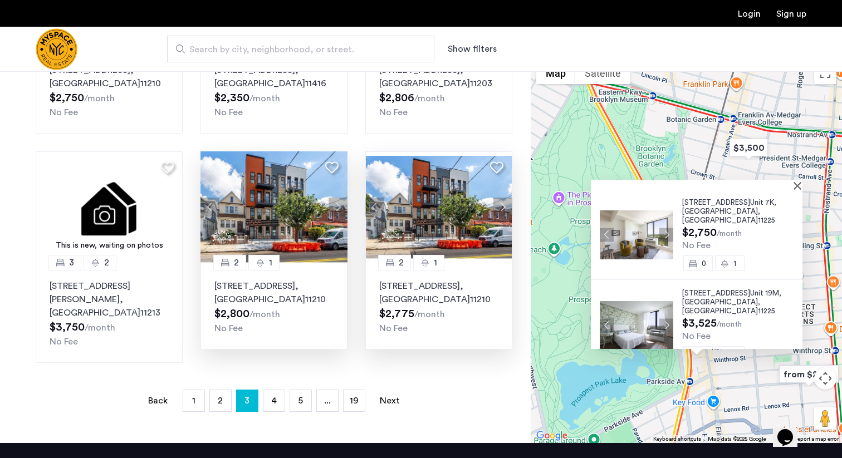
click at [461, 280] on p "1665 Brooklyn Avenue, Unit 4B, Brooklyn , NY 11210" at bounding box center [438, 293] width 119 height 27
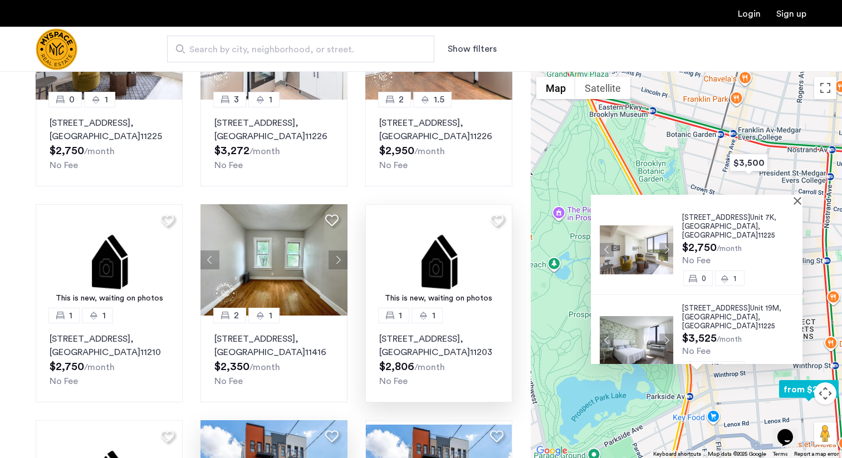
scroll to position [408, 0]
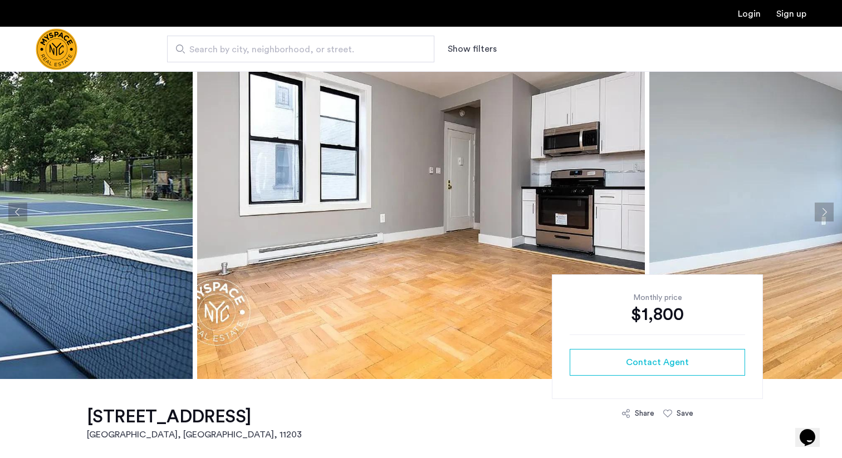
scroll to position [17, 0]
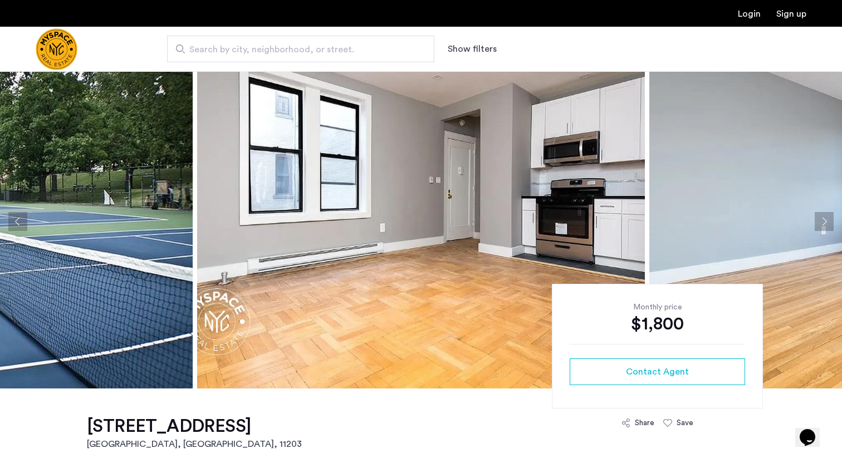
click at [820, 219] on button "Next apartment" at bounding box center [824, 221] width 19 height 19
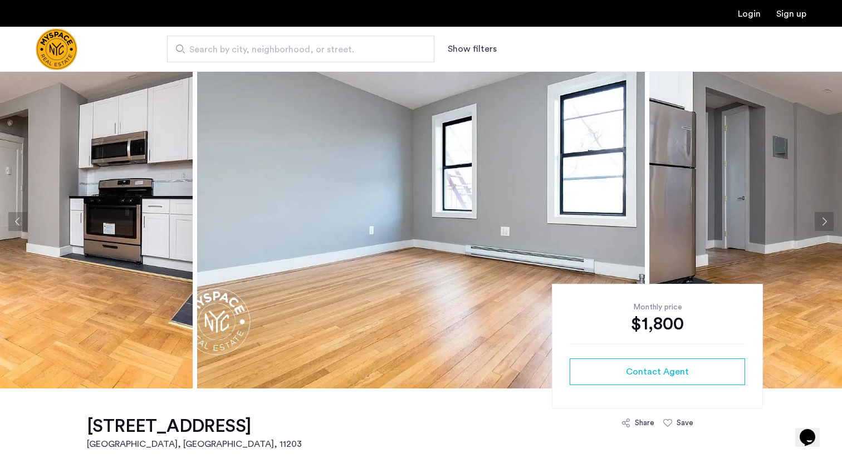
click at [820, 219] on button "Next apartment" at bounding box center [824, 221] width 19 height 19
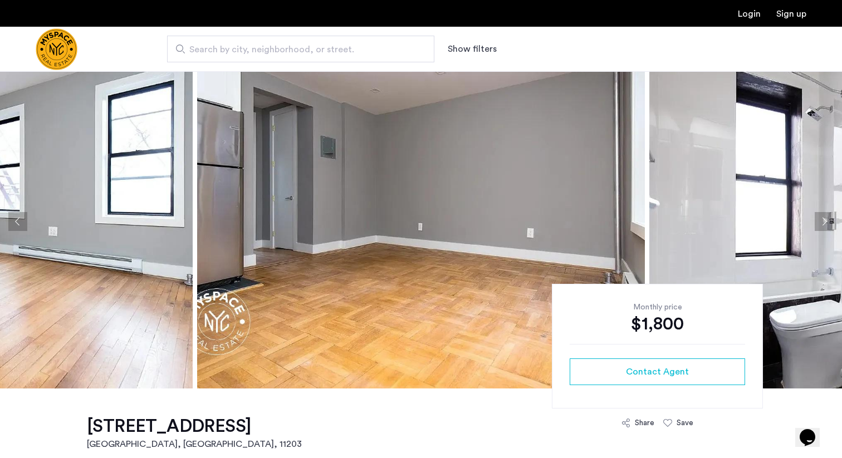
click at [820, 219] on button "Next apartment" at bounding box center [824, 221] width 19 height 19
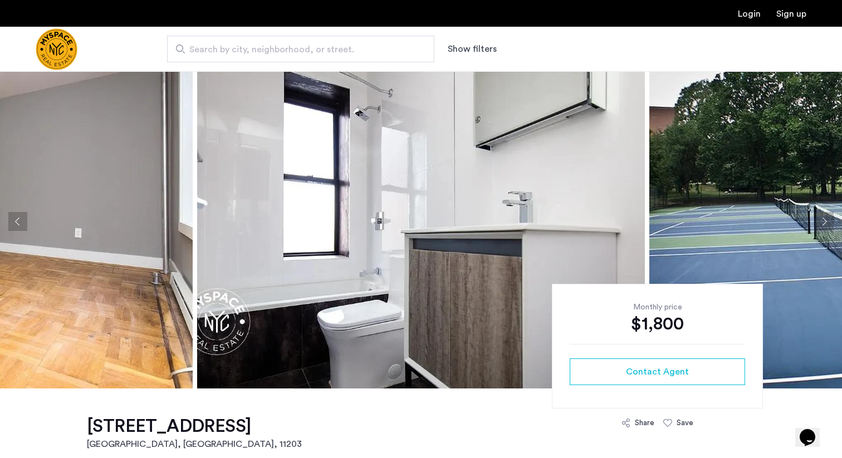
click at [820, 219] on button "Next apartment" at bounding box center [824, 221] width 19 height 19
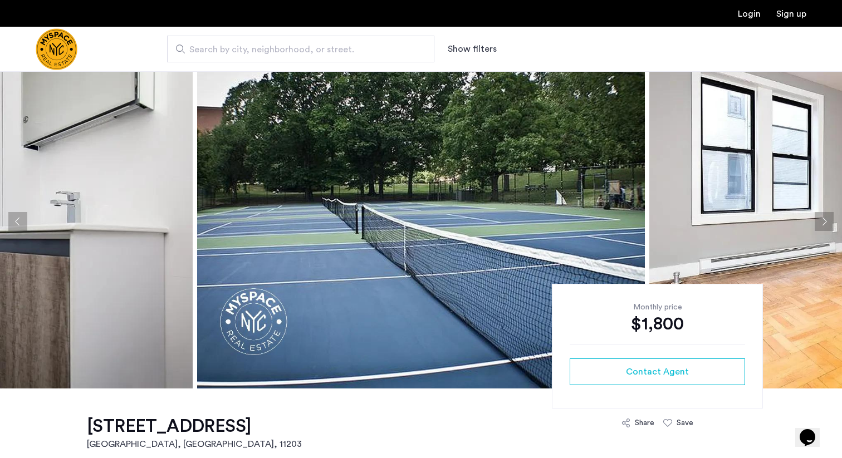
click at [820, 219] on button "Next apartment" at bounding box center [824, 221] width 19 height 19
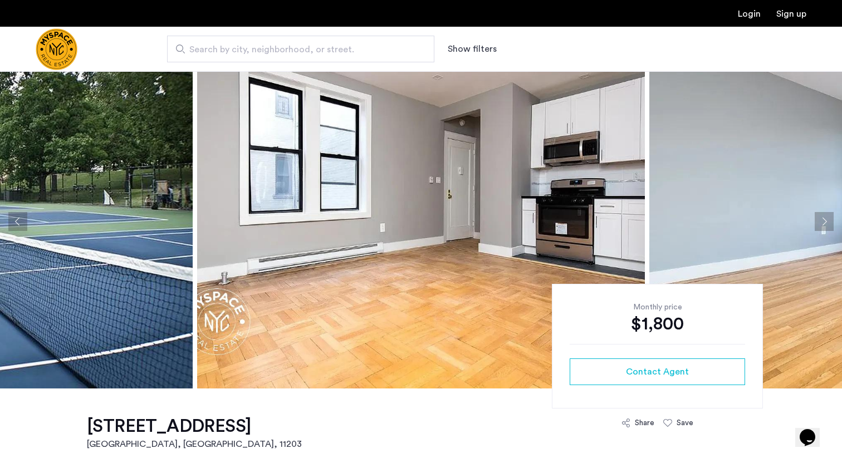
click at [820, 219] on button "Next apartment" at bounding box center [824, 221] width 19 height 19
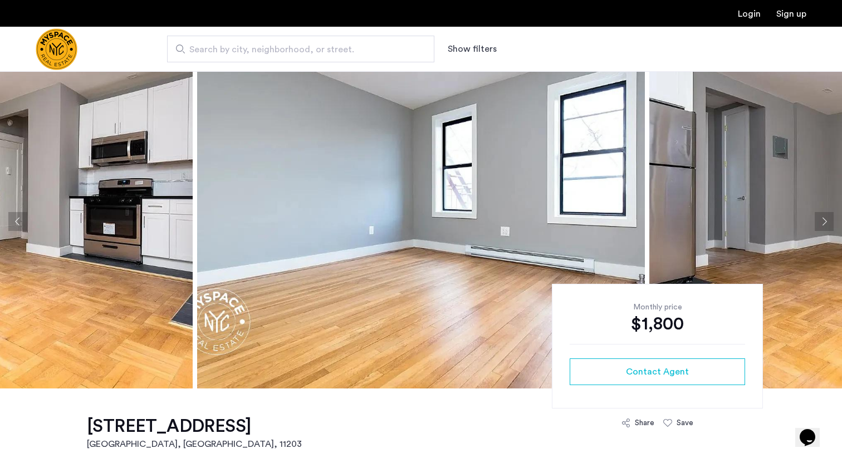
click at [820, 219] on button "Next apartment" at bounding box center [824, 221] width 19 height 19
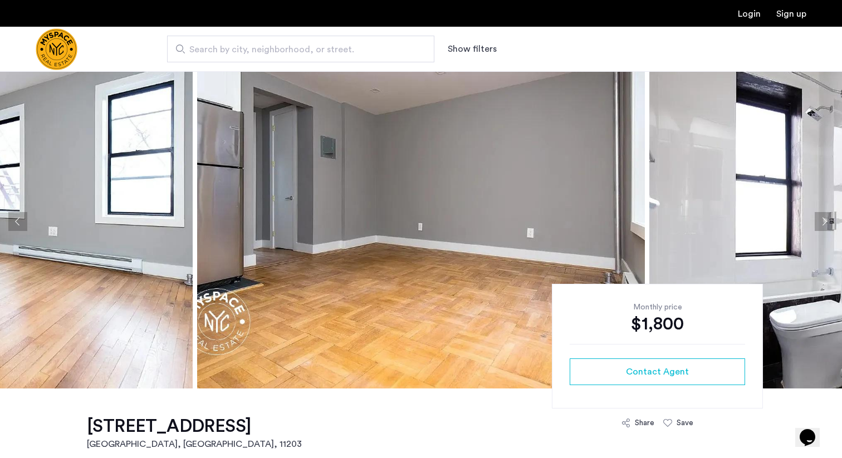
click at [820, 219] on button "Next apartment" at bounding box center [824, 221] width 19 height 19
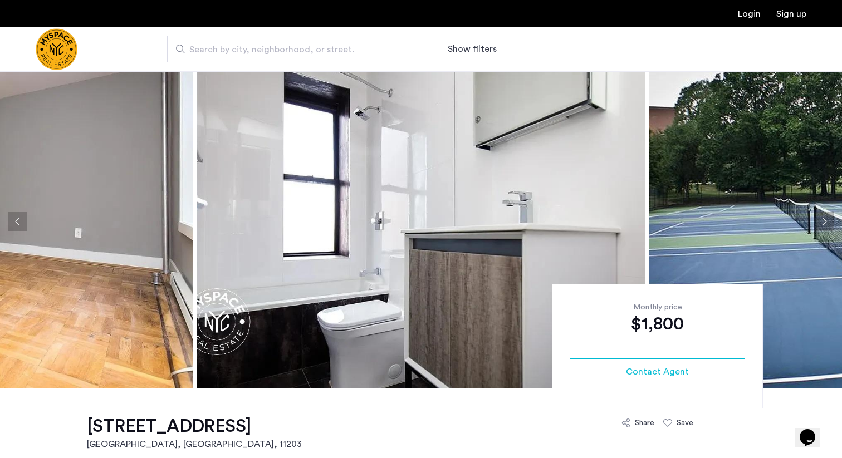
click at [820, 219] on button "Next apartment" at bounding box center [824, 221] width 19 height 19
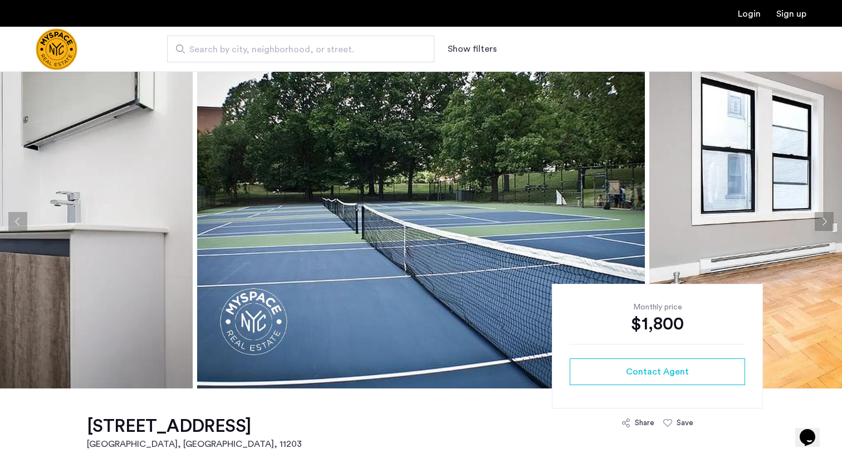
click at [820, 219] on button "Next apartment" at bounding box center [824, 221] width 19 height 19
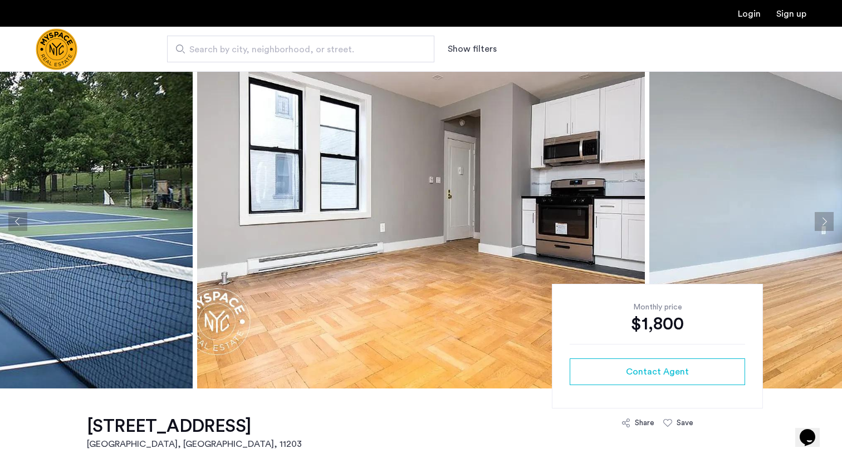
click at [820, 219] on button "Next apartment" at bounding box center [824, 221] width 19 height 19
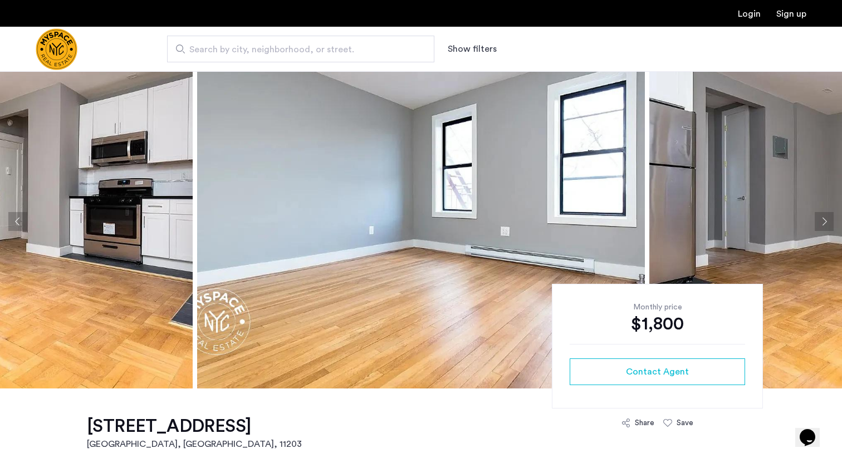
click at [820, 219] on button "Next apartment" at bounding box center [824, 221] width 19 height 19
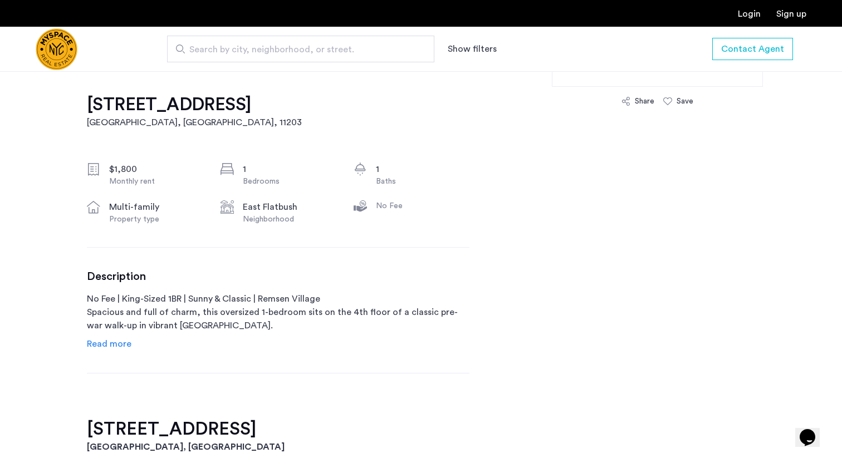
scroll to position [351, 0]
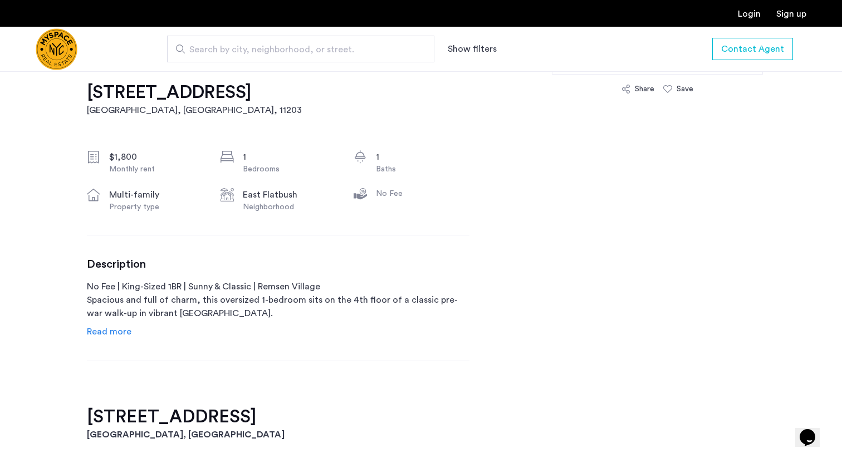
click at [115, 329] on span "Read more" at bounding box center [109, 332] width 45 height 9
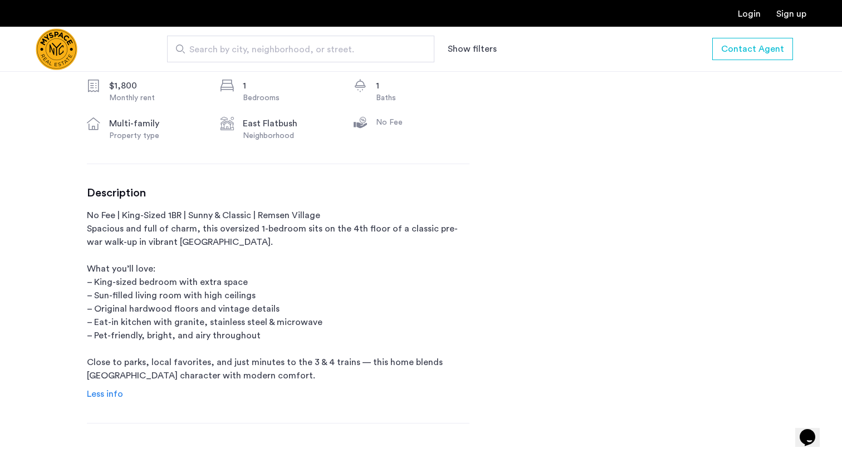
scroll to position [426, 0]
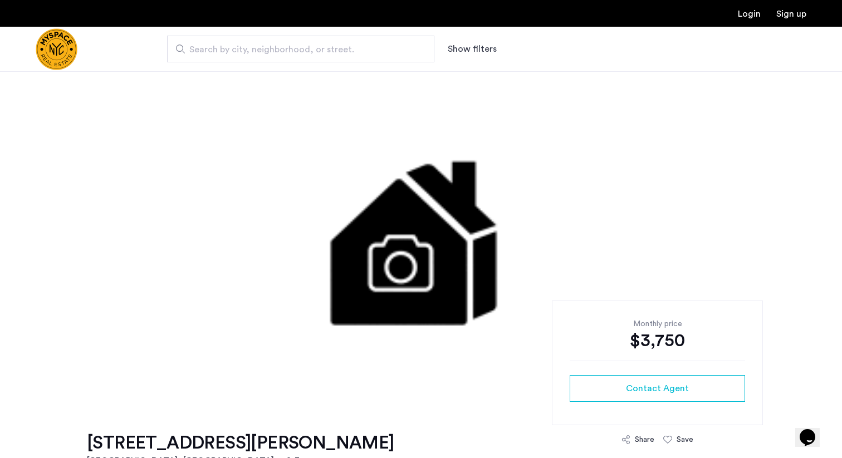
click at [424, 251] on img at bounding box center [421, 238] width 539 height 334
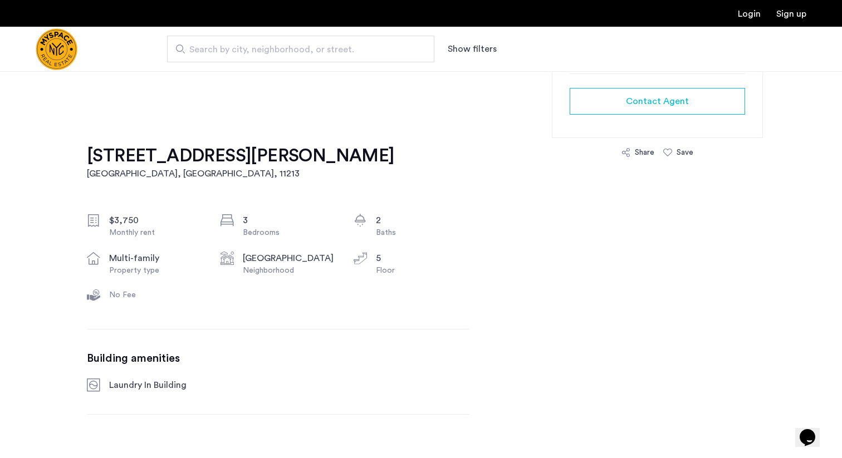
scroll to position [353, 0]
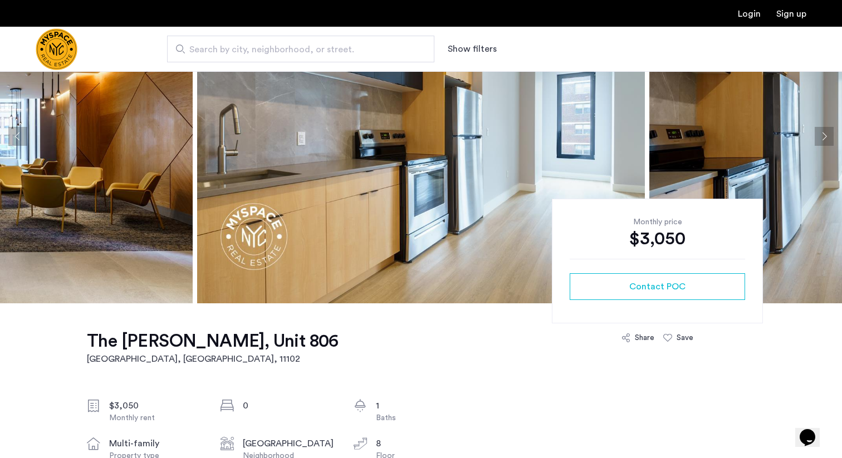
scroll to position [103, 0]
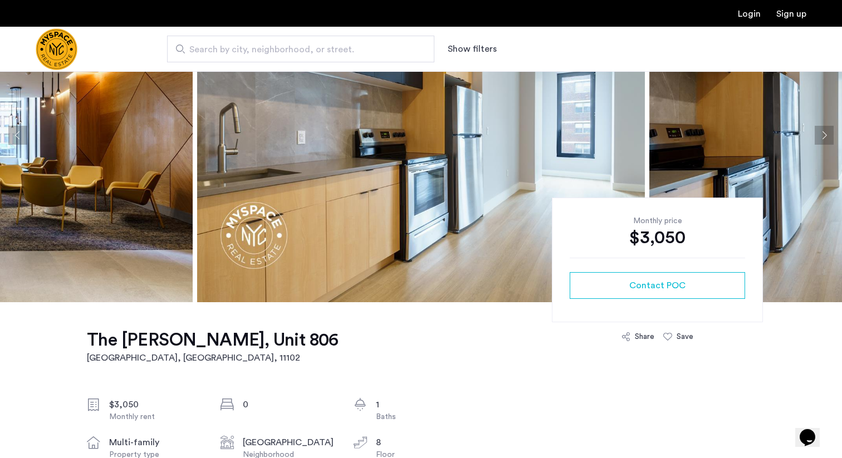
click at [822, 138] on button "Next apartment" at bounding box center [824, 135] width 19 height 19
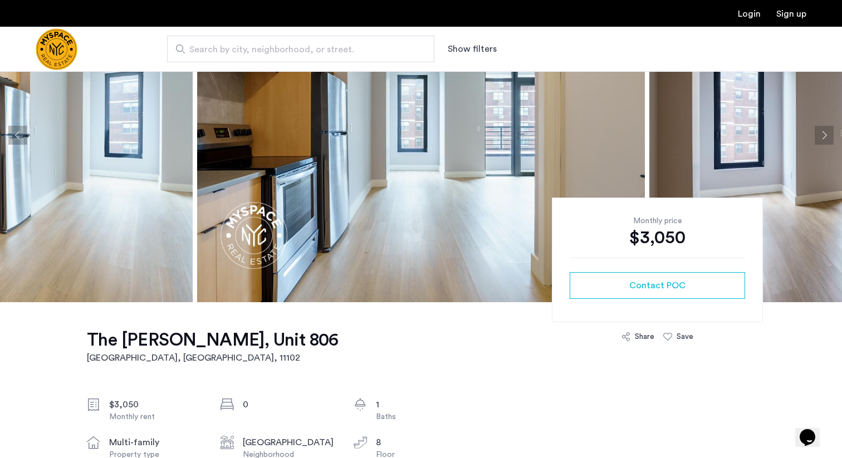
click at [822, 138] on button "Next apartment" at bounding box center [824, 135] width 19 height 19
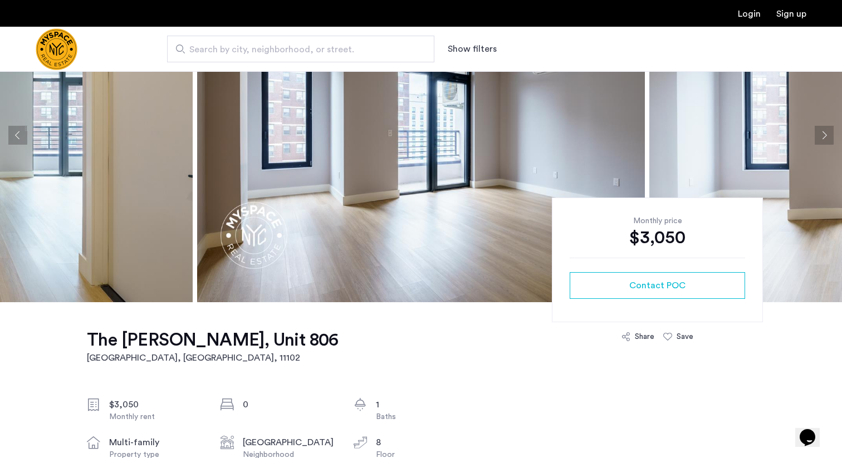
click at [822, 138] on button "Next apartment" at bounding box center [824, 135] width 19 height 19
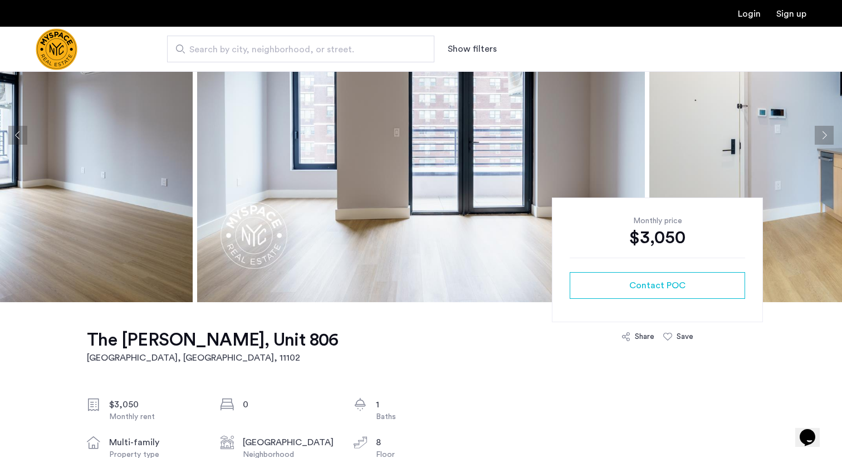
click at [822, 138] on button "Next apartment" at bounding box center [824, 135] width 19 height 19
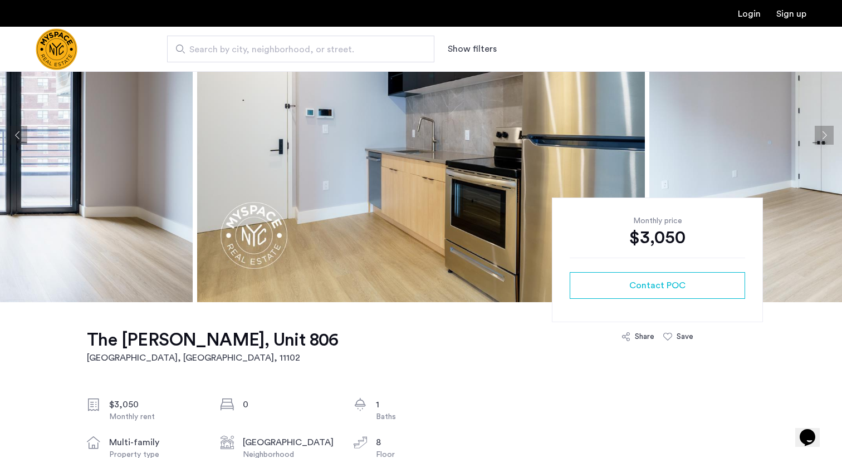
click at [822, 138] on button "Next apartment" at bounding box center [824, 135] width 19 height 19
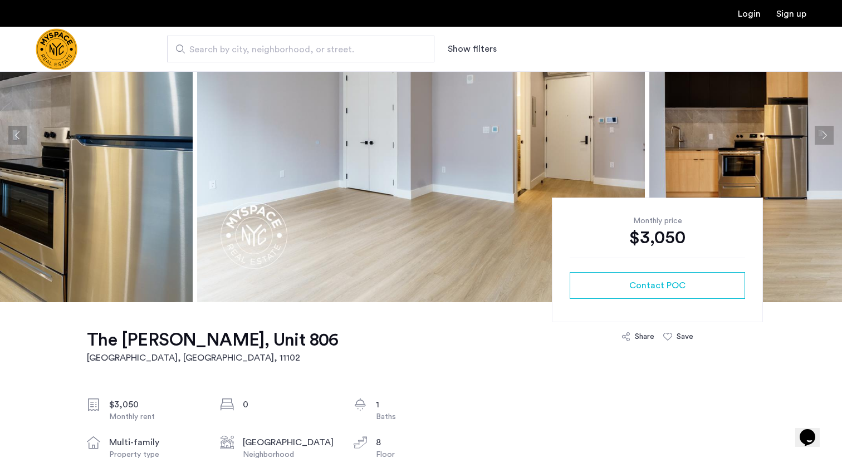
click at [822, 138] on button "Next apartment" at bounding box center [824, 135] width 19 height 19
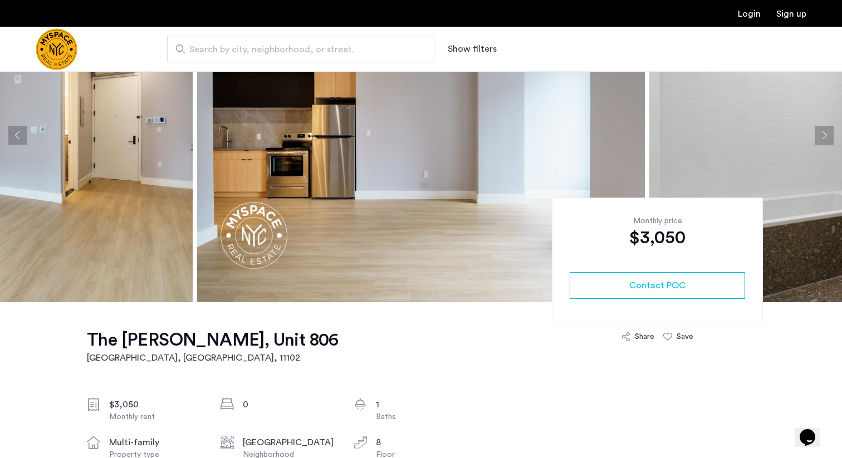
click at [822, 138] on button "Next apartment" at bounding box center [824, 135] width 19 height 19
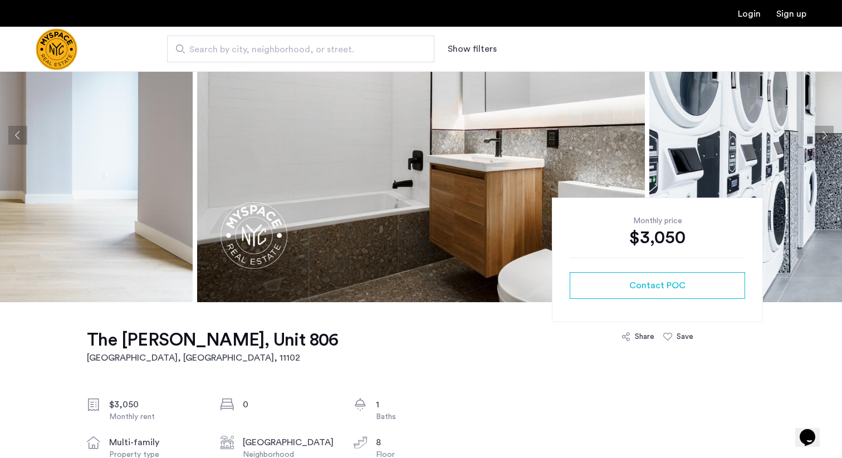
click at [822, 138] on button "Next apartment" at bounding box center [824, 135] width 19 height 19
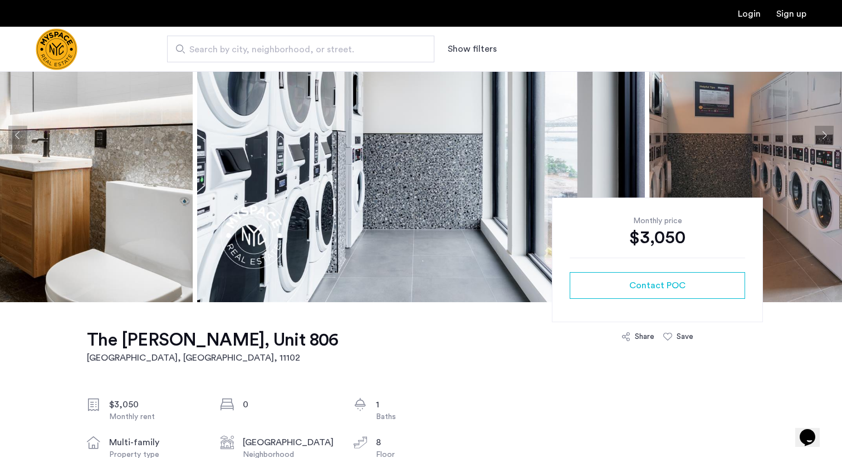
click at [822, 138] on button "Next apartment" at bounding box center [824, 135] width 19 height 19
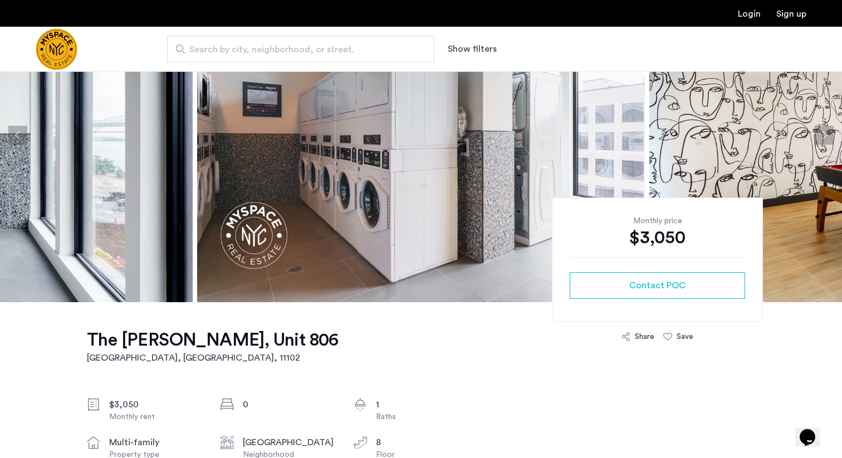
click at [822, 138] on button "Next apartment" at bounding box center [824, 135] width 19 height 19
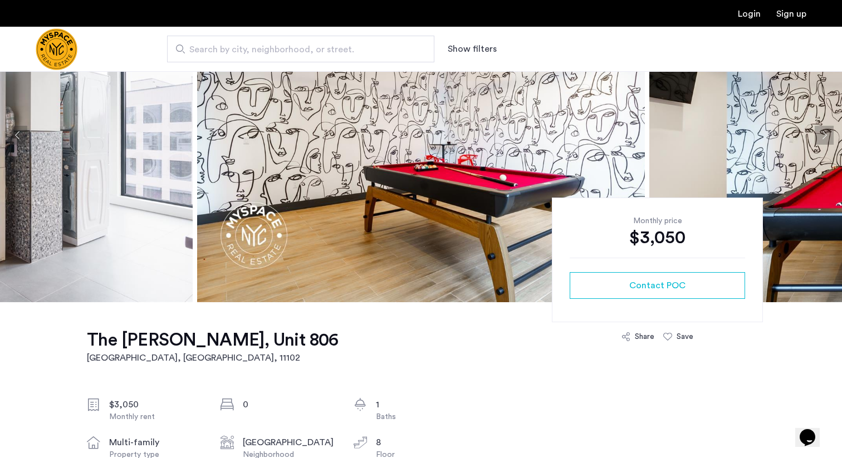
click at [822, 138] on button "Next apartment" at bounding box center [824, 135] width 19 height 19
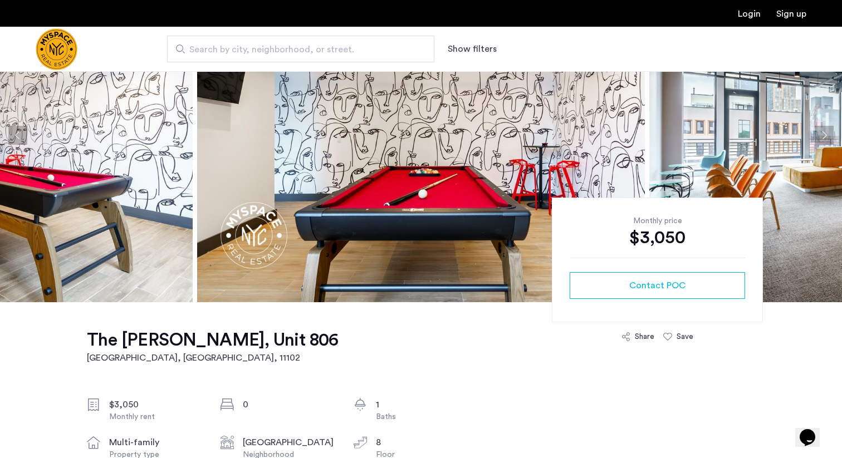
click at [822, 138] on button "Next apartment" at bounding box center [824, 135] width 19 height 19
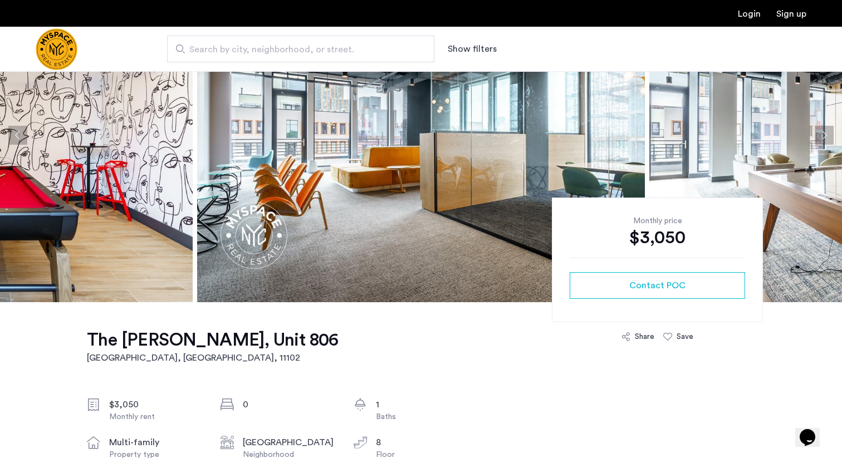
click at [822, 138] on button "Next apartment" at bounding box center [824, 135] width 19 height 19
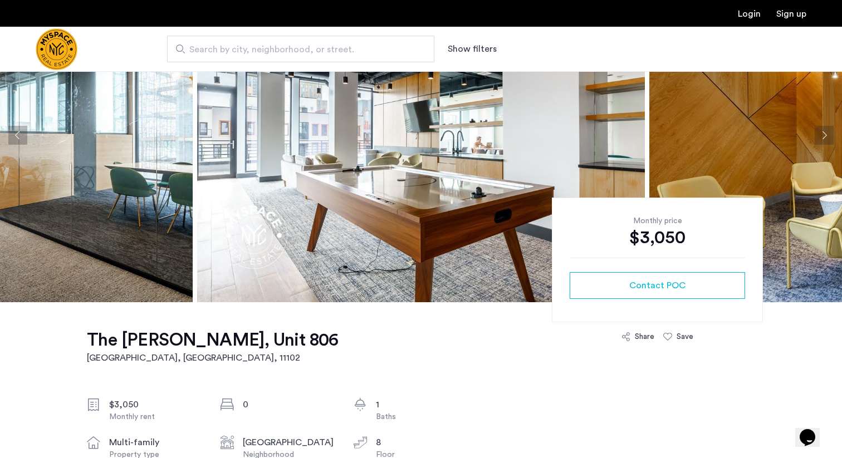
click at [822, 138] on button "Next apartment" at bounding box center [824, 135] width 19 height 19
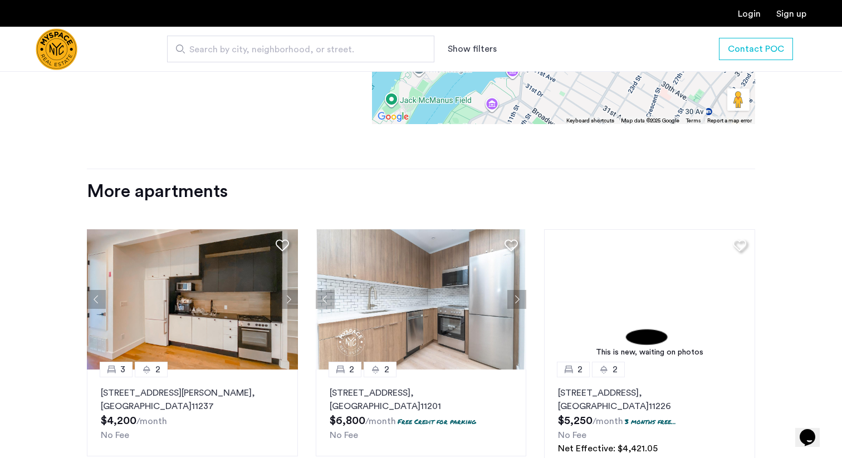
scroll to position [1271, 0]
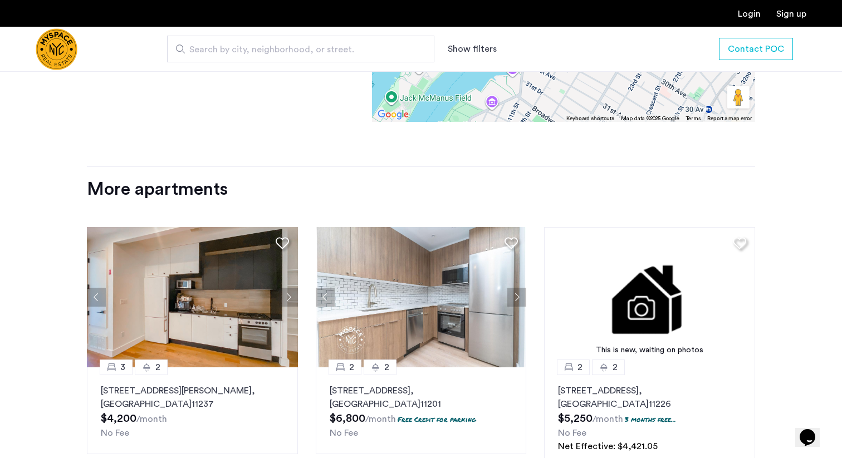
click at [249, 384] on p "406 Cornelia St, Unit 3B, Brooklyn , NY 11237" at bounding box center [192, 397] width 183 height 27
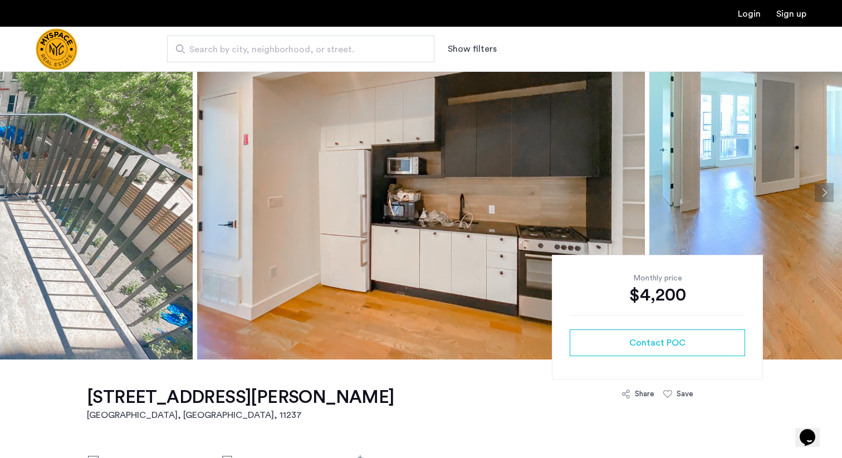
scroll to position [50, 0]
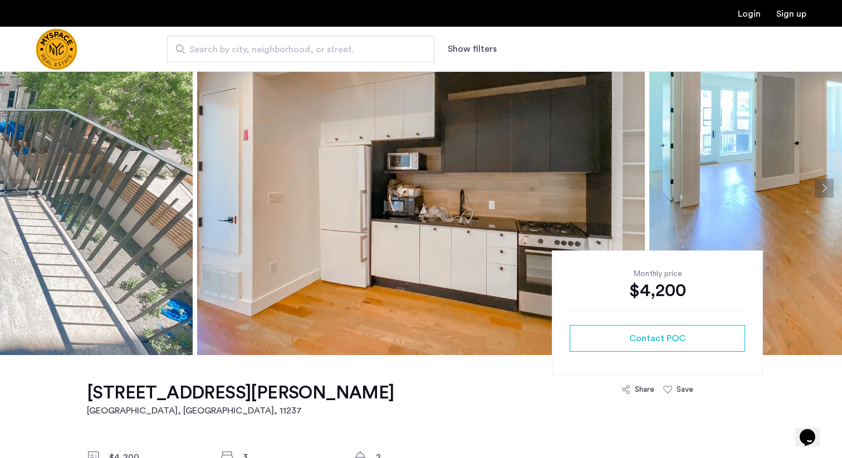
click at [820, 182] on button "Next apartment" at bounding box center [824, 188] width 19 height 19
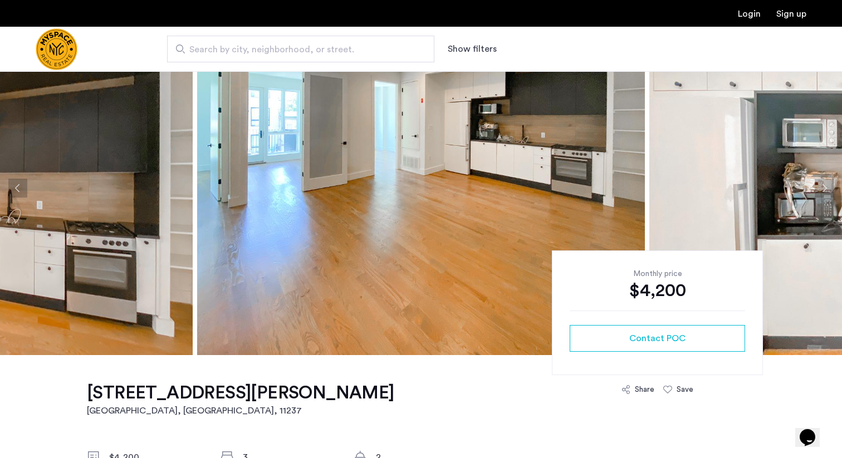
click at [820, 182] on button "Next apartment" at bounding box center [824, 188] width 19 height 19
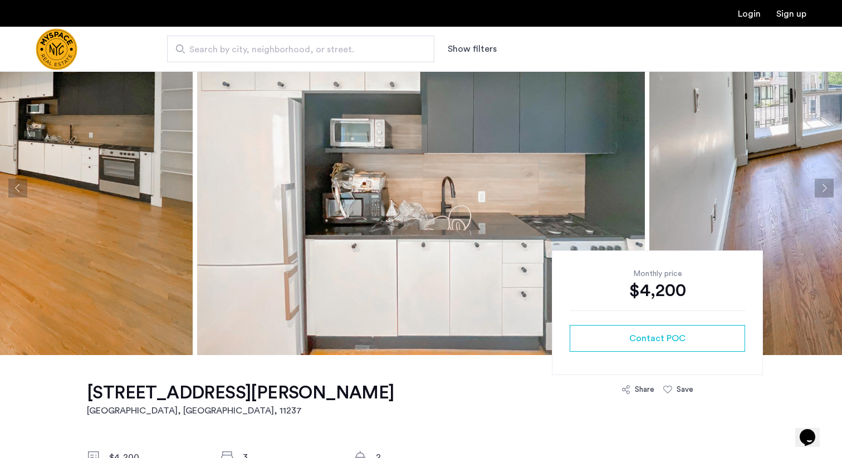
click at [820, 182] on button "Next apartment" at bounding box center [824, 188] width 19 height 19
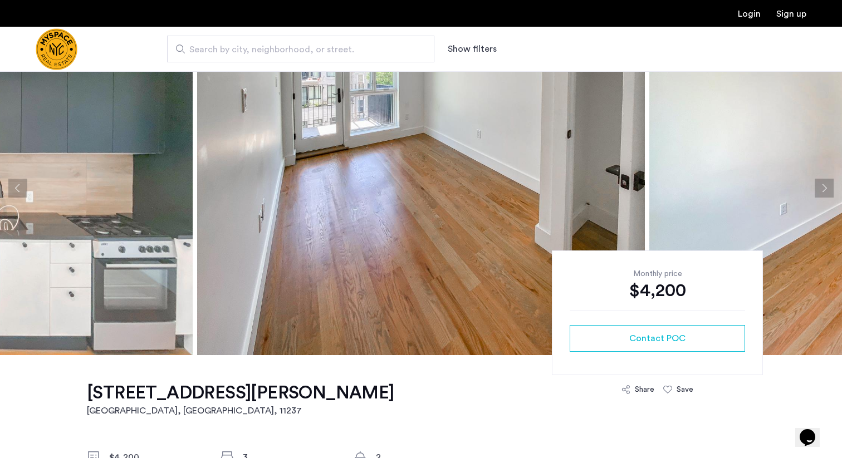
click at [820, 182] on button "Next apartment" at bounding box center [824, 188] width 19 height 19
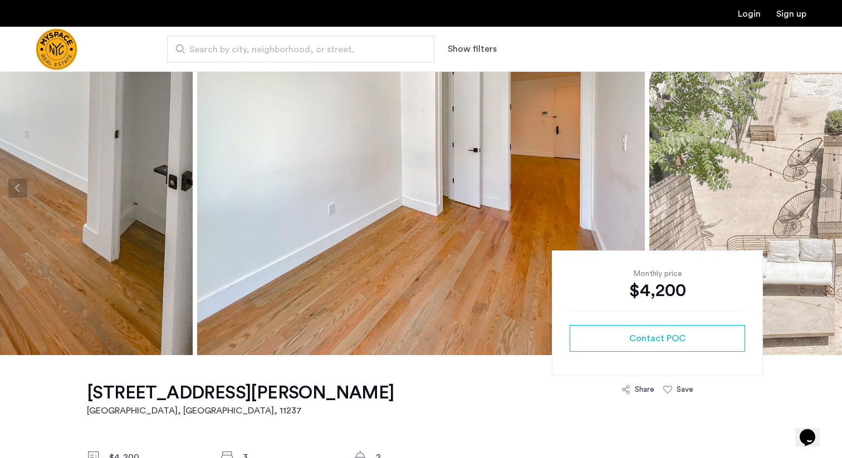
click at [820, 182] on button "Next apartment" at bounding box center [824, 188] width 19 height 19
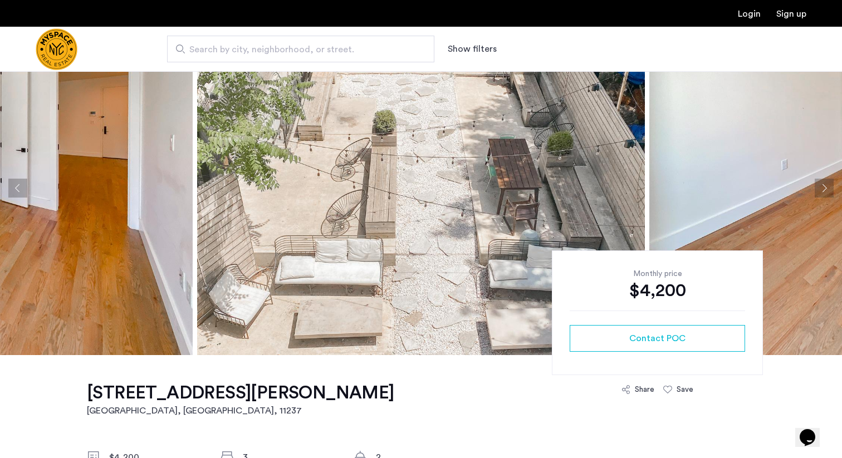
click at [820, 182] on button "Next apartment" at bounding box center [824, 188] width 19 height 19
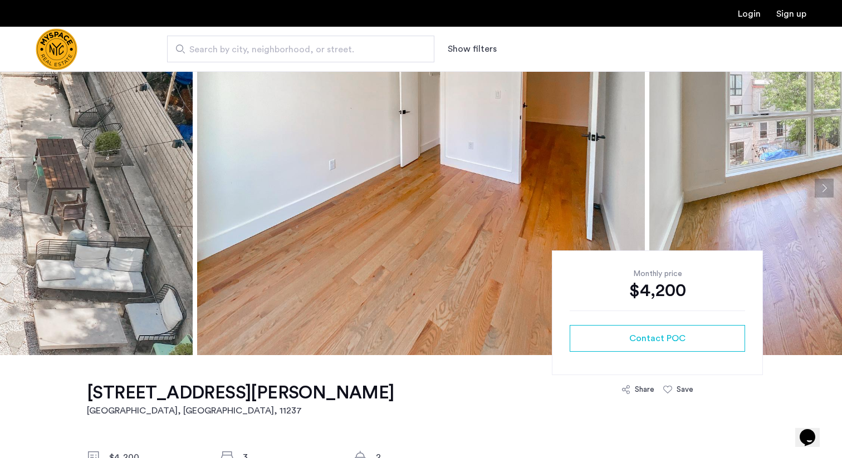
click at [820, 182] on button "Next apartment" at bounding box center [824, 188] width 19 height 19
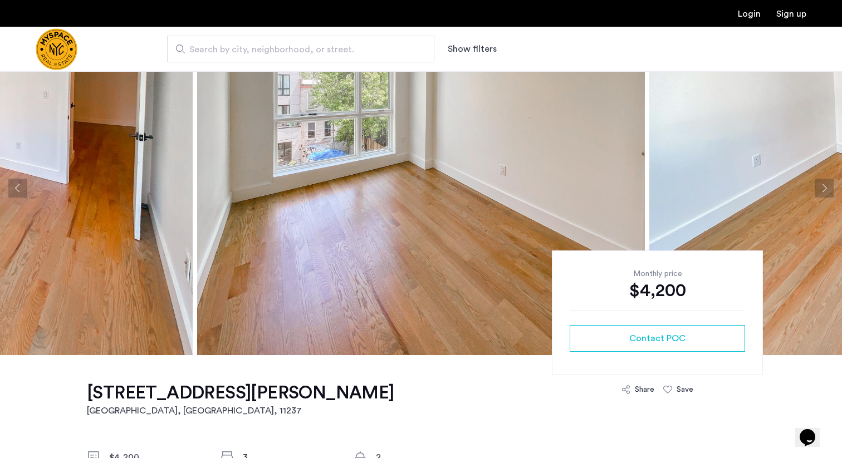
click at [820, 182] on button "Next apartment" at bounding box center [824, 188] width 19 height 19
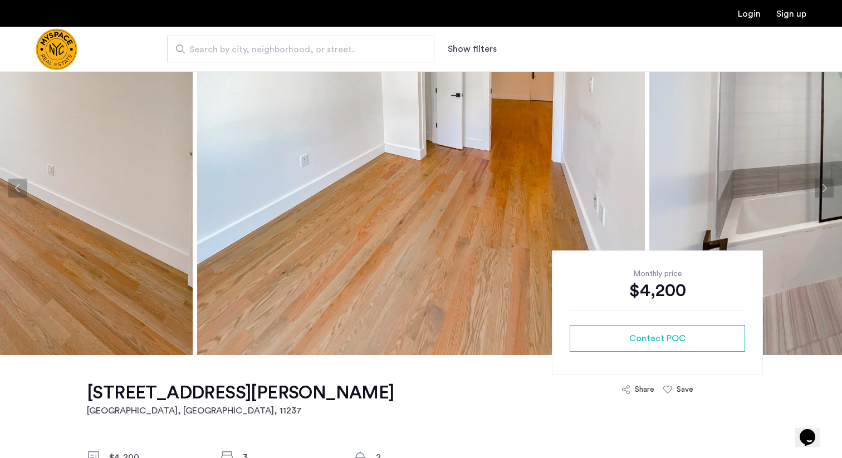
click at [820, 182] on button "Next apartment" at bounding box center [824, 188] width 19 height 19
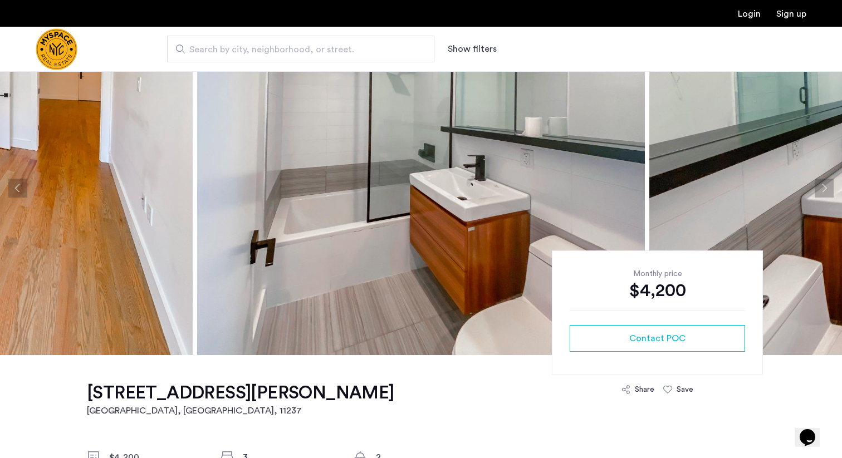
click at [820, 182] on button "Next apartment" at bounding box center [824, 188] width 19 height 19
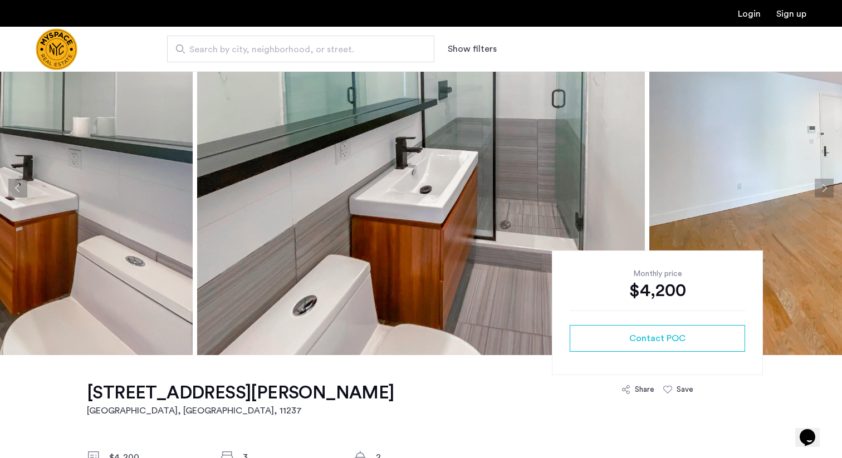
click at [820, 182] on button "Next apartment" at bounding box center [824, 188] width 19 height 19
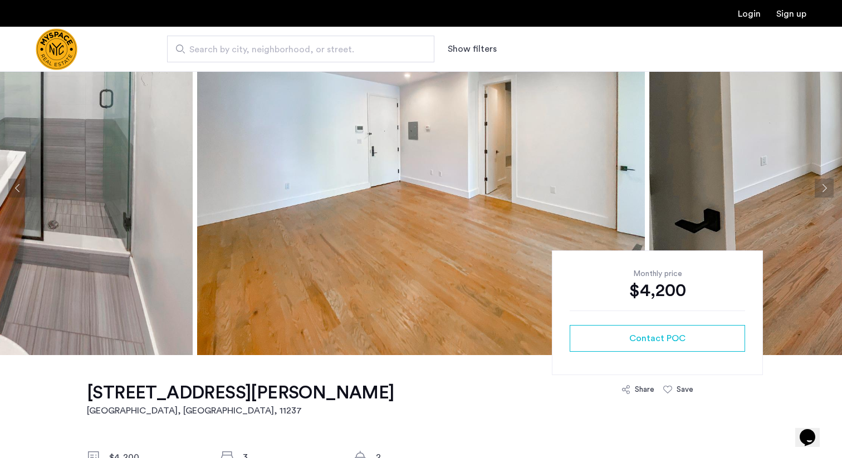
click at [820, 182] on button "Next apartment" at bounding box center [824, 188] width 19 height 19
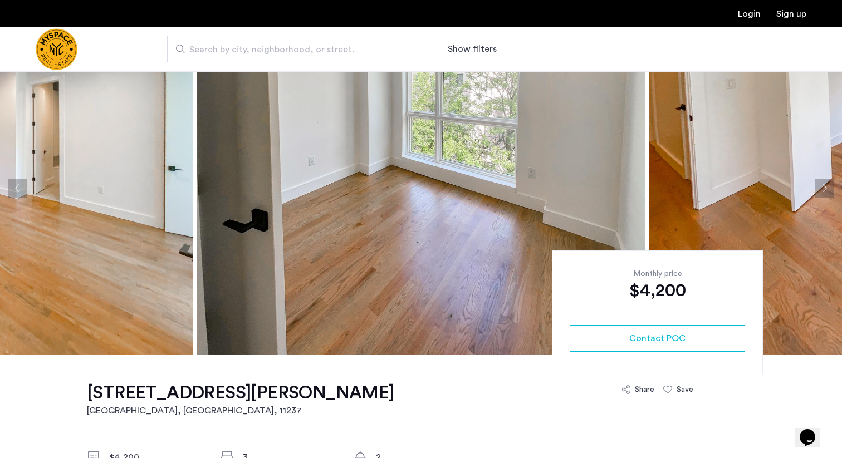
click at [820, 182] on button "Next apartment" at bounding box center [824, 188] width 19 height 19
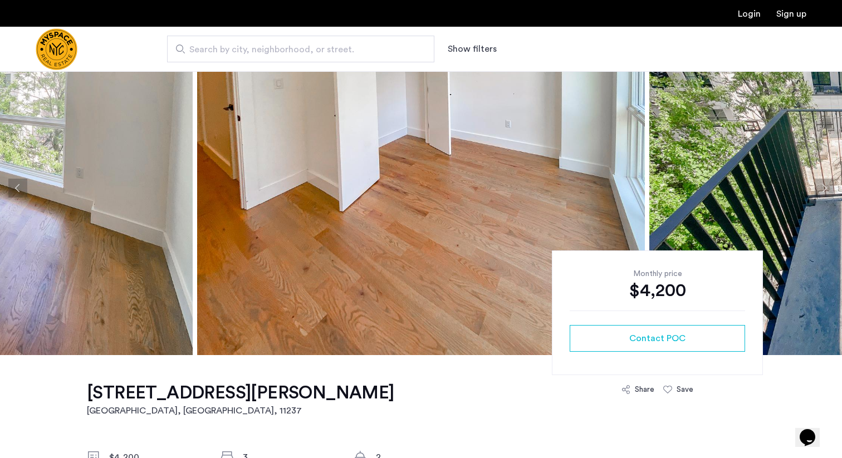
click at [820, 182] on button "Next apartment" at bounding box center [824, 188] width 19 height 19
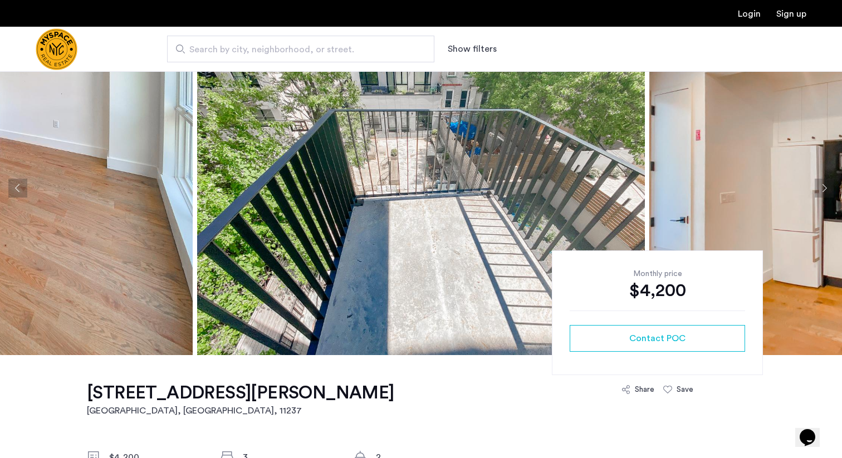
click at [820, 182] on button "Next apartment" at bounding box center [824, 188] width 19 height 19
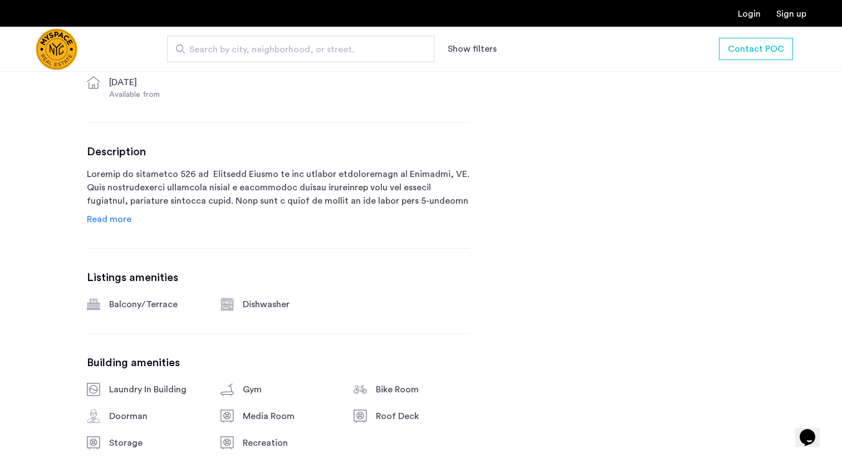
scroll to position [506, 0]
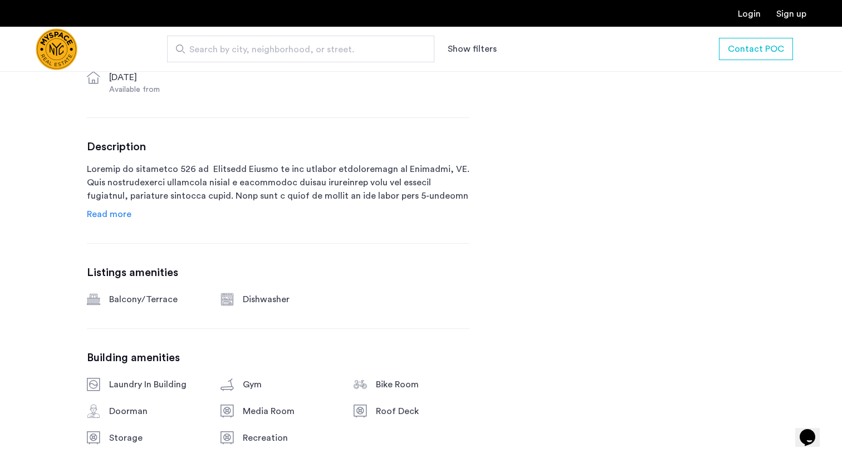
click at [105, 217] on span "Read more" at bounding box center [109, 214] width 45 height 9
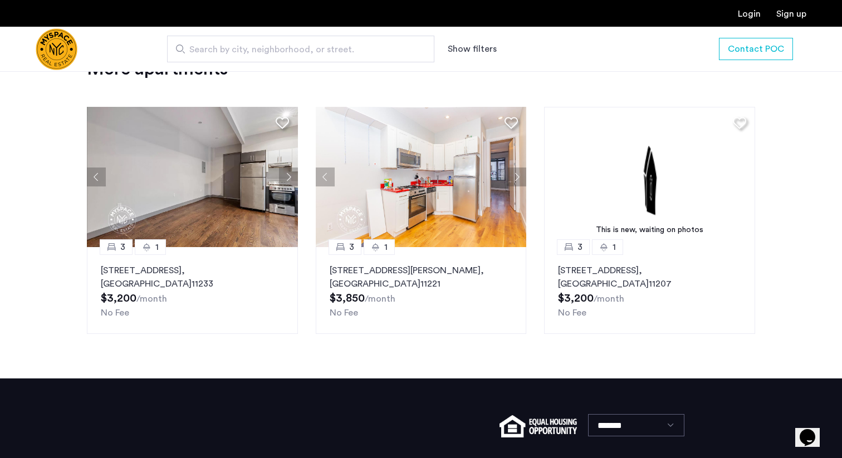
scroll to position [1632, 0]
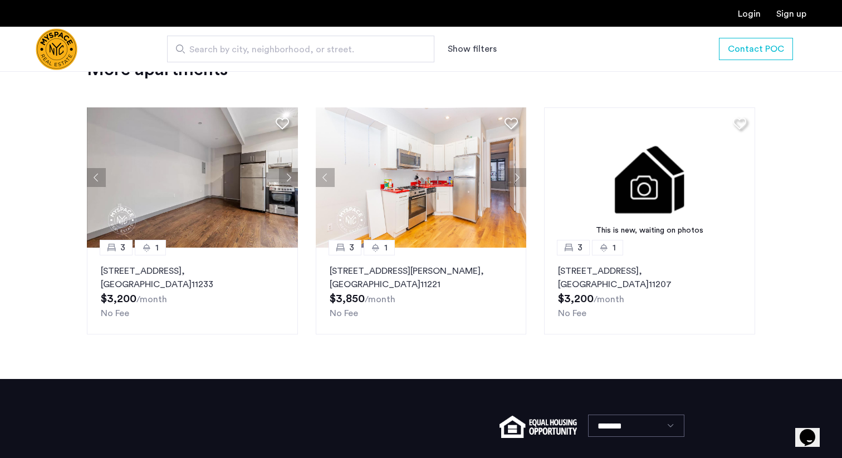
click at [62, 56] on img "Cazamio Logo" at bounding box center [57, 49] width 42 height 42
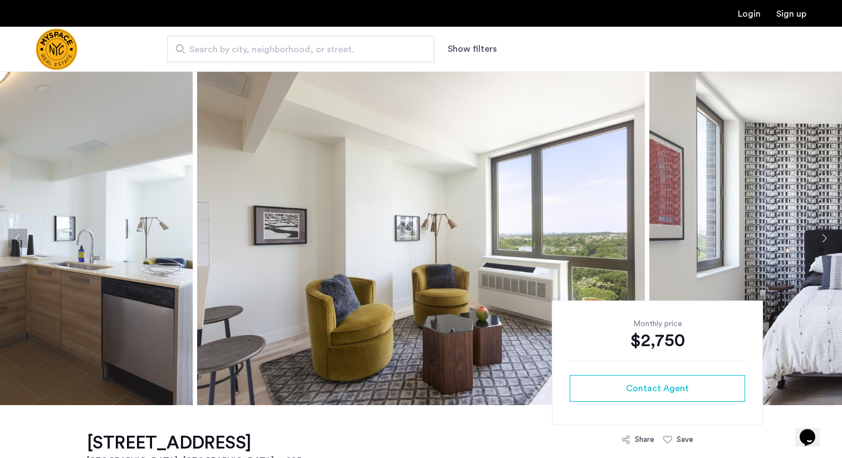
click at [823, 235] on button "Next apartment" at bounding box center [824, 238] width 19 height 19
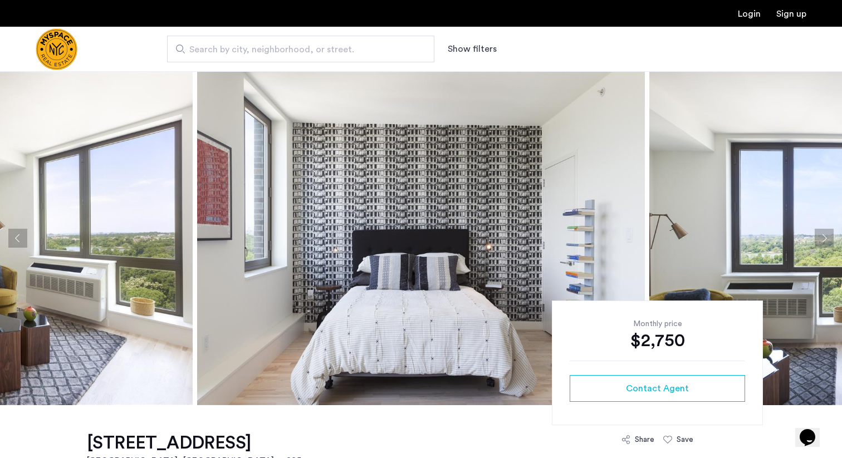
click at [823, 235] on button "Next apartment" at bounding box center [824, 238] width 19 height 19
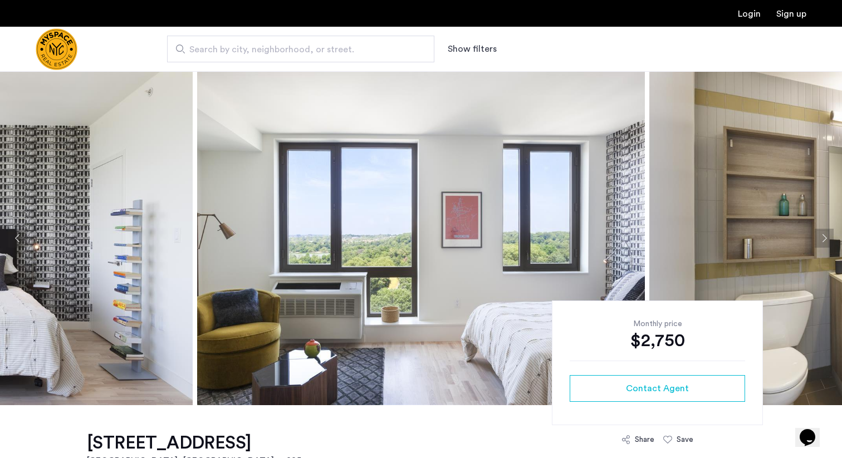
click at [823, 235] on button "Next apartment" at bounding box center [824, 238] width 19 height 19
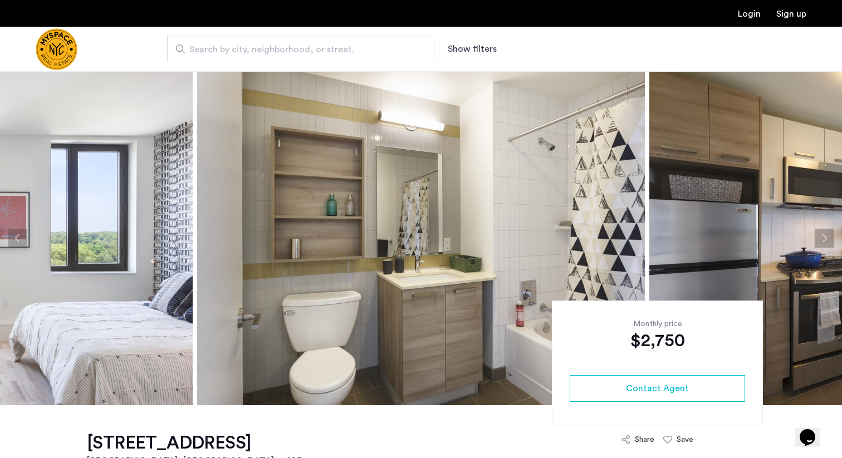
click at [823, 235] on button "Next apartment" at bounding box center [824, 238] width 19 height 19
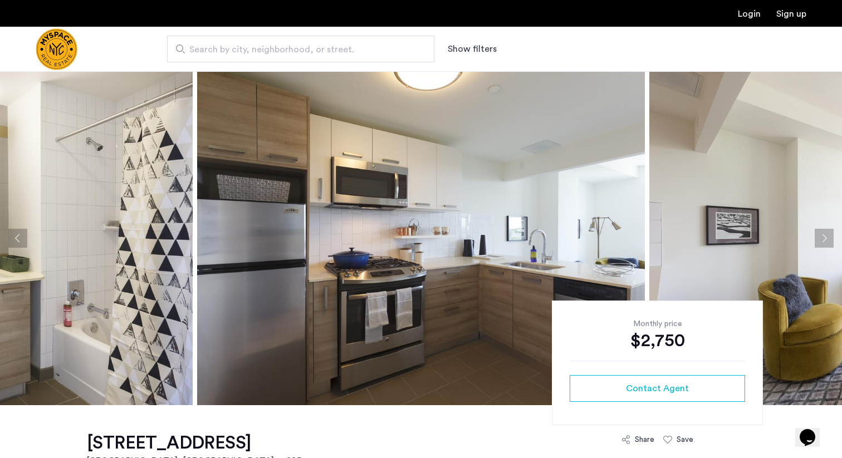
click at [823, 235] on button "Next apartment" at bounding box center [824, 238] width 19 height 19
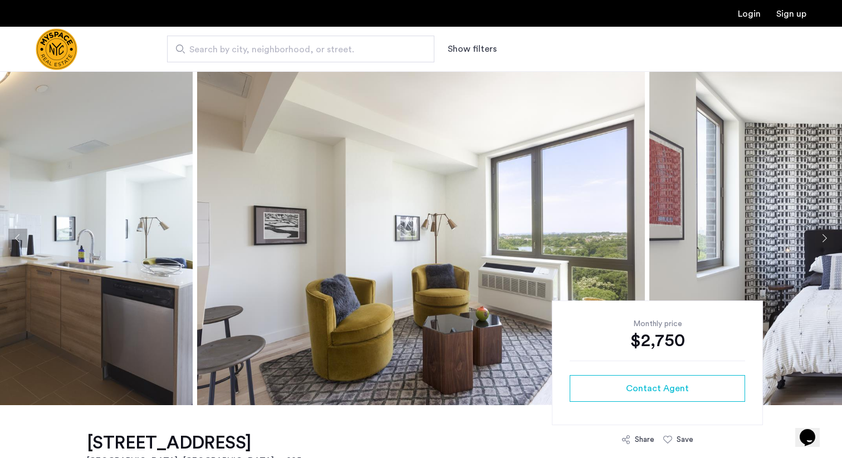
click at [823, 235] on button "Next apartment" at bounding box center [824, 238] width 19 height 19
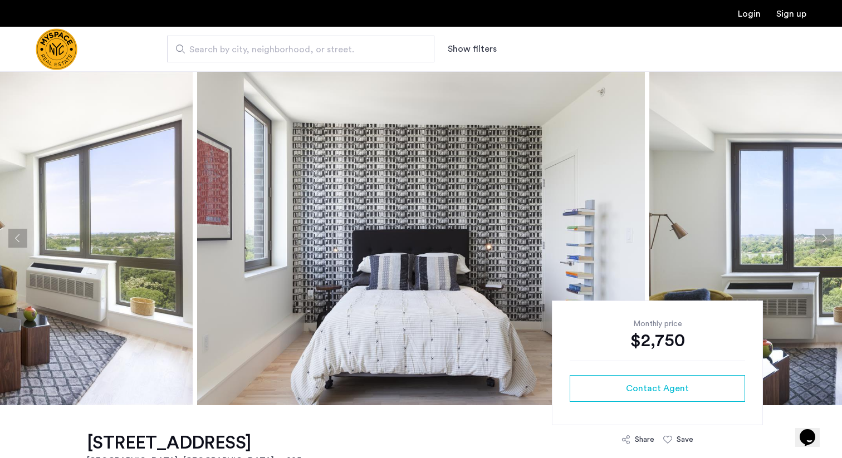
click at [823, 235] on button "Next apartment" at bounding box center [824, 238] width 19 height 19
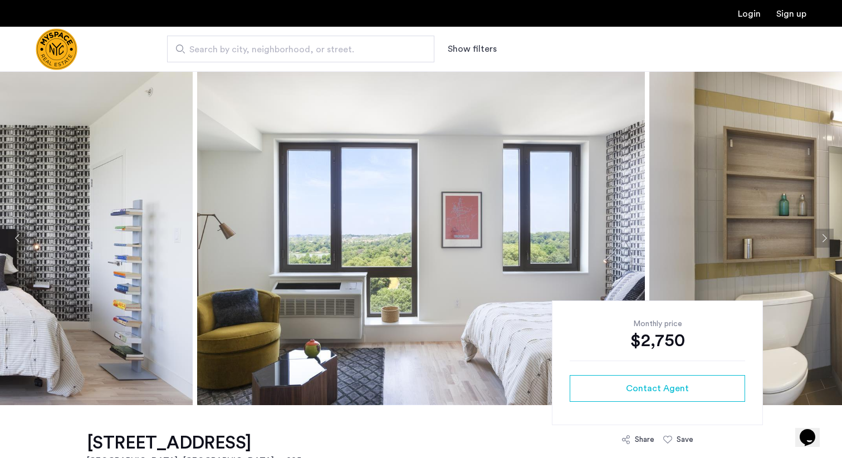
click at [823, 235] on button "Next apartment" at bounding box center [824, 238] width 19 height 19
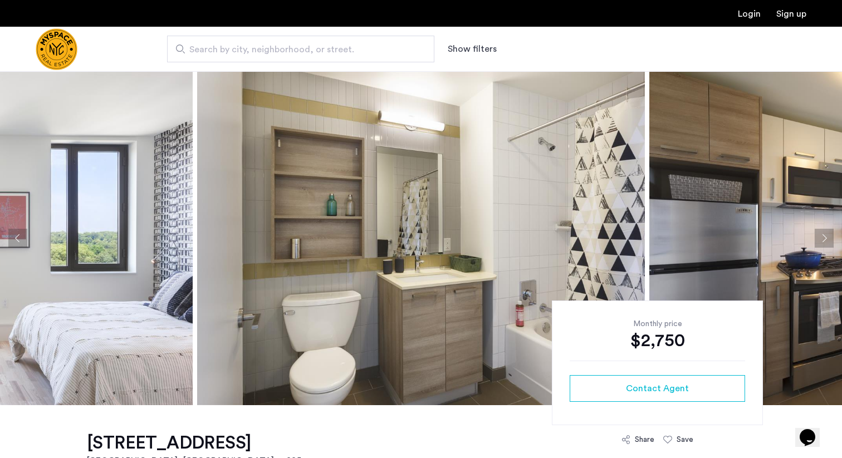
click at [823, 235] on button "Next apartment" at bounding box center [824, 238] width 19 height 19
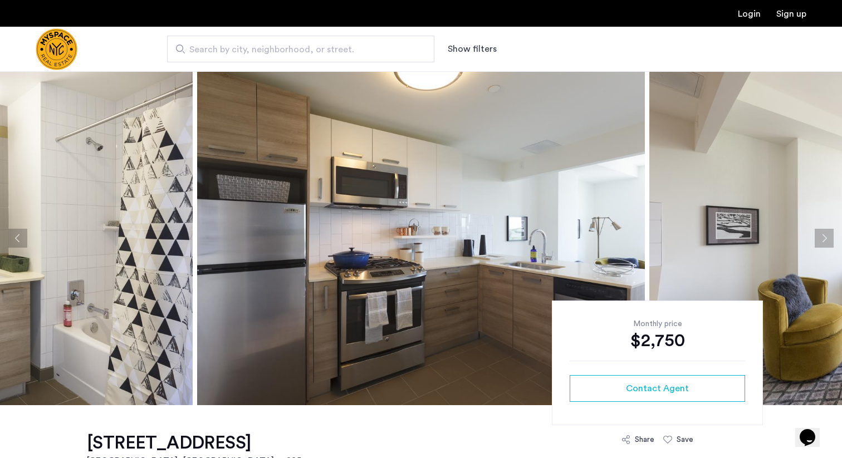
click at [823, 235] on button "Next apartment" at bounding box center [824, 238] width 19 height 19
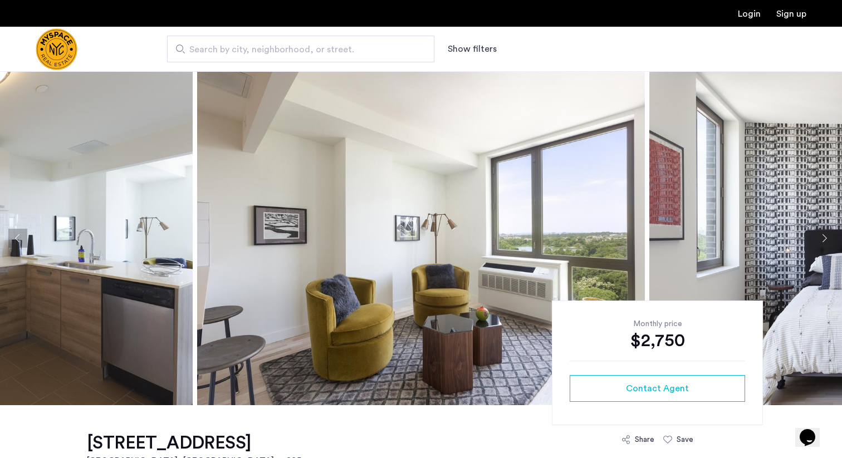
click at [823, 235] on button "Next apartment" at bounding box center [824, 238] width 19 height 19
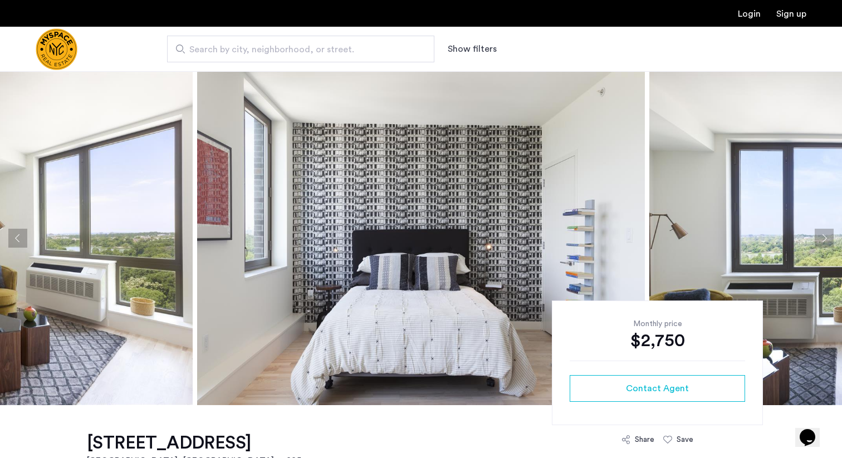
click at [823, 235] on button "Next apartment" at bounding box center [824, 238] width 19 height 19
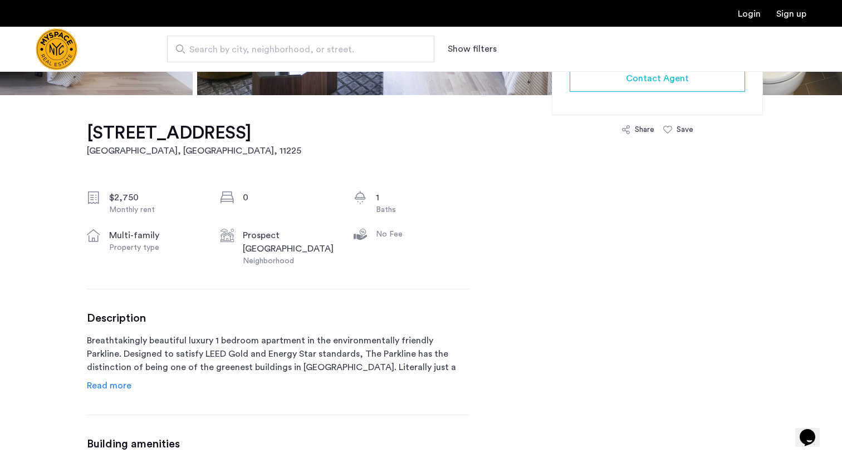
scroll to position [309, 0]
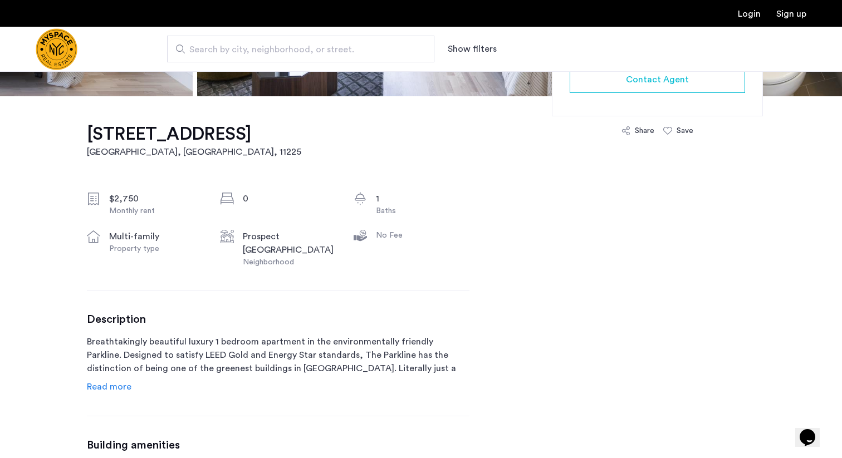
click at [116, 388] on span "Read more" at bounding box center [109, 387] width 45 height 9
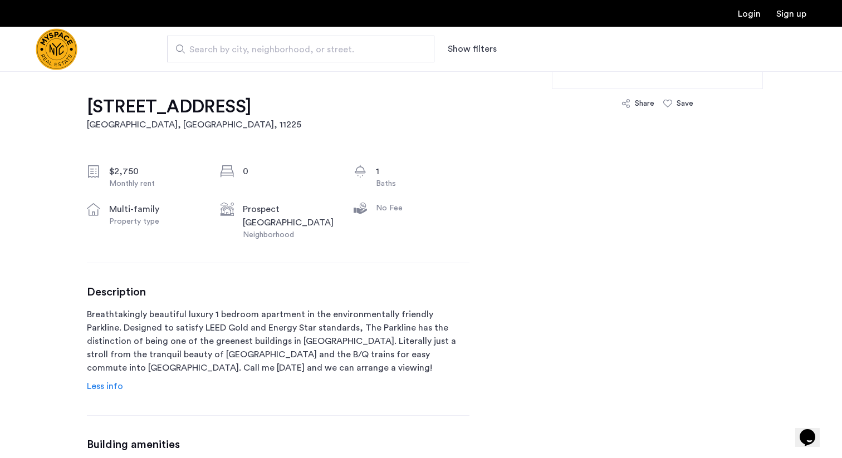
scroll to position [338, 0]
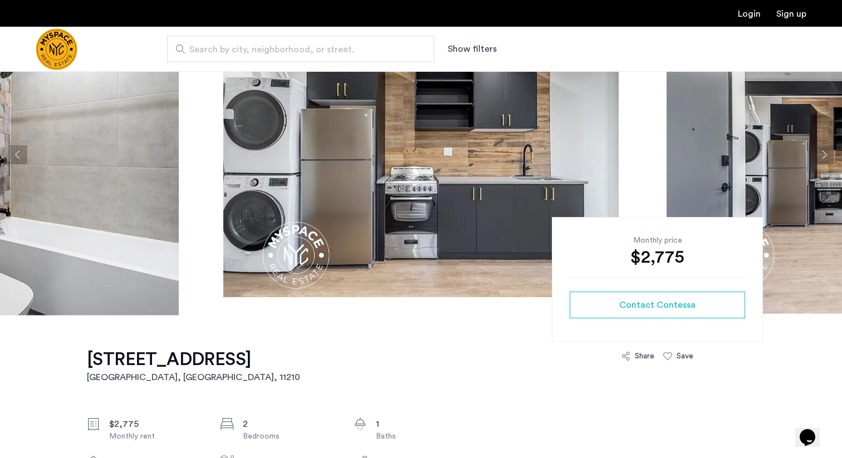
scroll to position [77, 0]
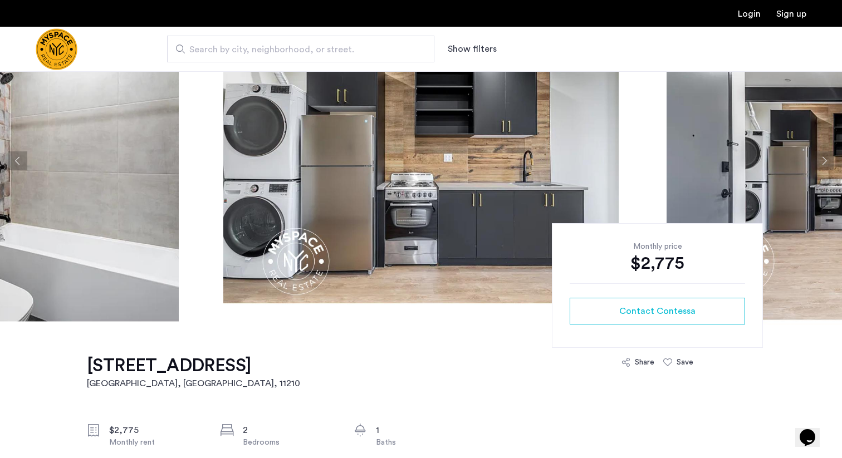
click at [823, 162] on button "Next apartment" at bounding box center [824, 161] width 19 height 19
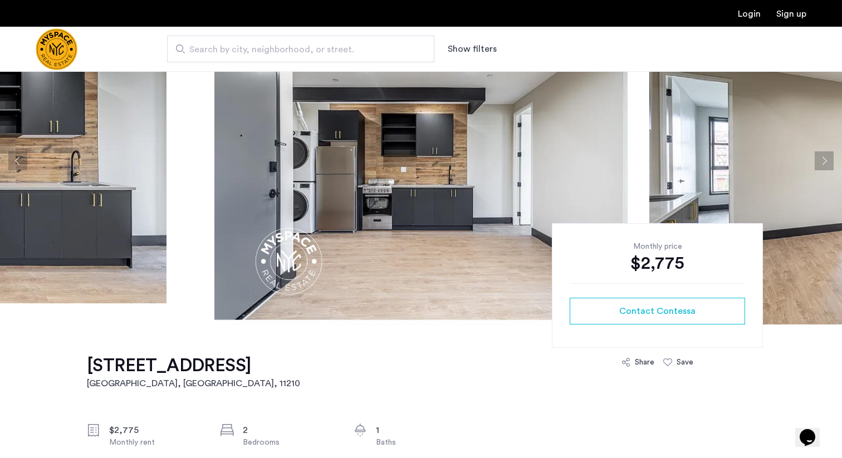
click at [823, 162] on button "Next apartment" at bounding box center [824, 161] width 19 height 19
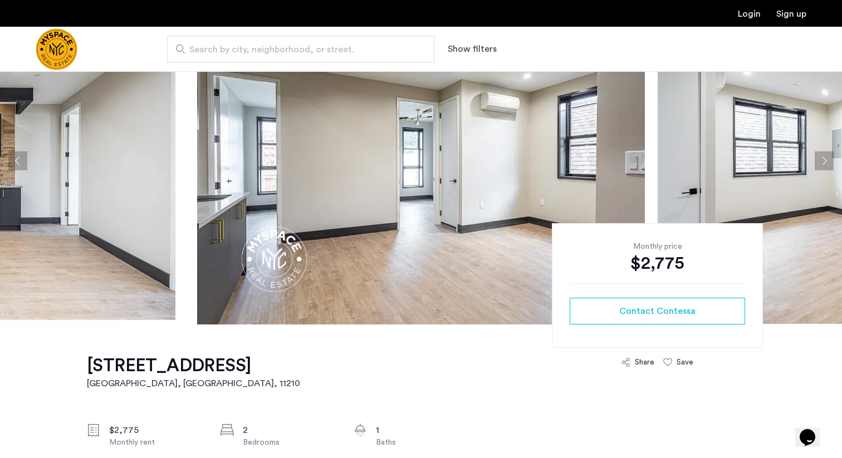
click at [823, 162] on button "Next apartment" at bounding box center [824, 161] width 19 height 19
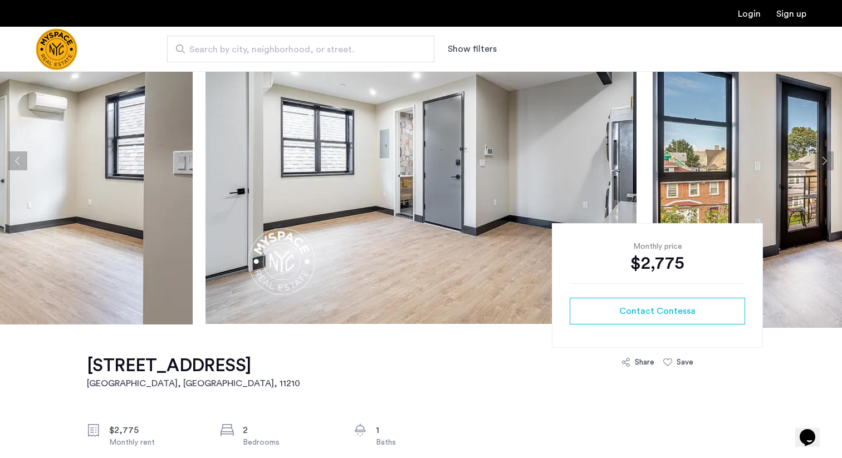
click at [823, 162] on button "Next apartment" at bounding box center [824, 161] width 19 height 19
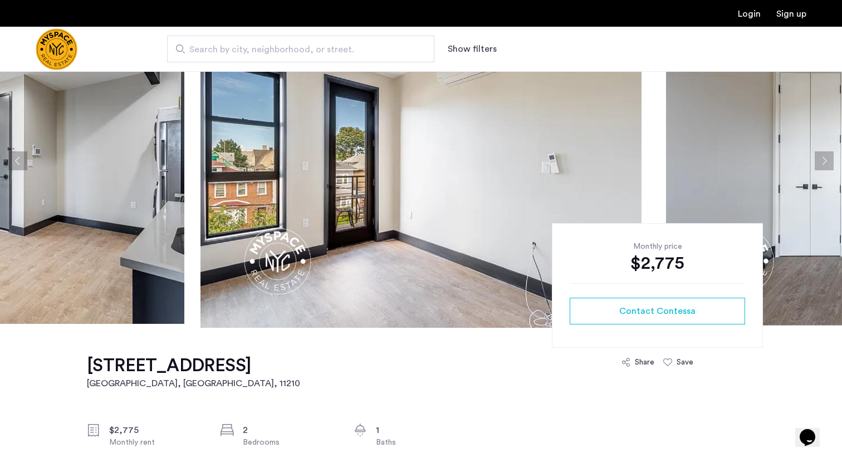
click at [823, 162] on button "Next apartment" at bounding box center [824, 161] width 19 height 19
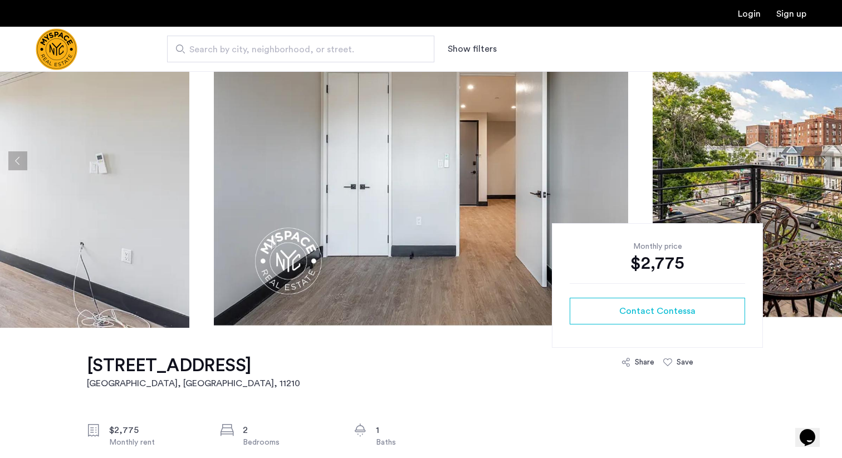
click at [823, 162] on button "Next apartment" at bounding box center [824, 161] width 19 height 19
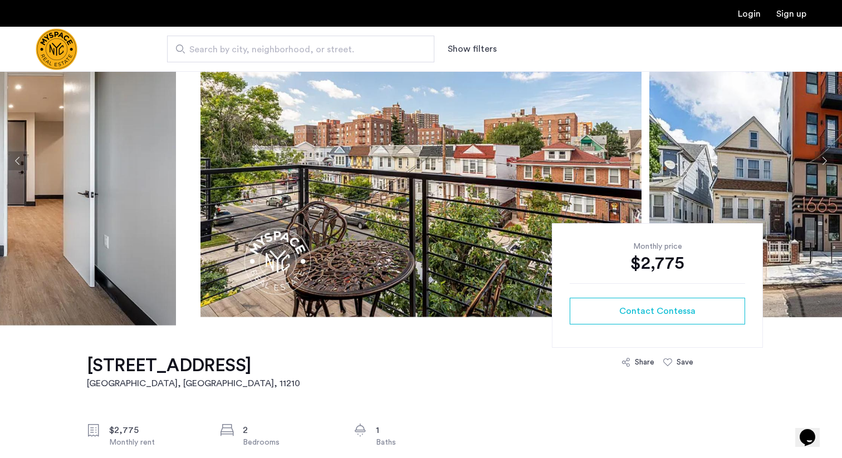
click at [823, 162] on button "Next apartment" at bounding box center [824, 161] width 19 height 19
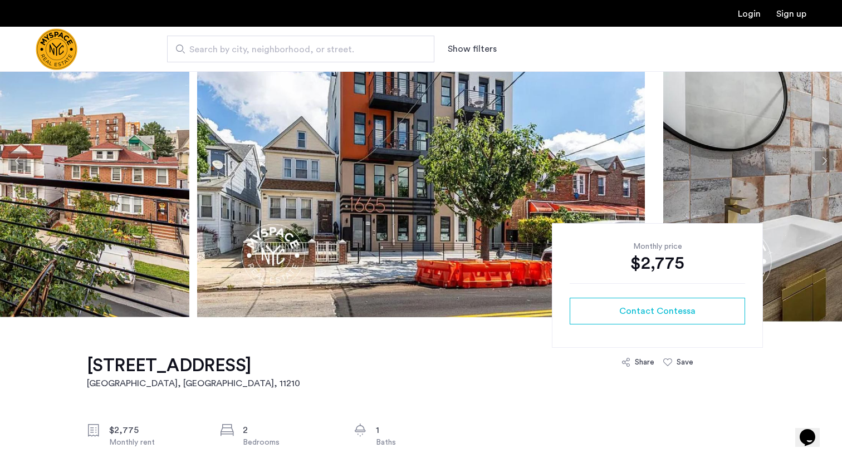
click at [823, 162] on button "Next apartment" at bounding box center [824, 161] width 19 height 19
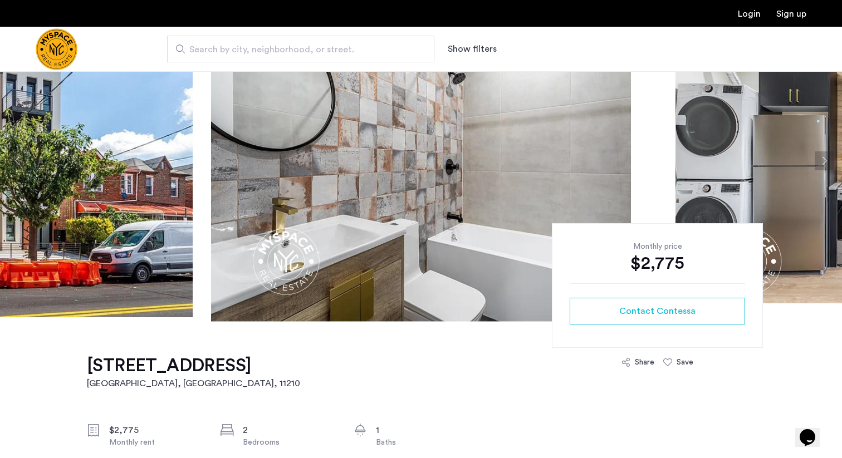
click at [823, 162] on button "Next apartment" at bounding box center [824, 161] width 19 height 19
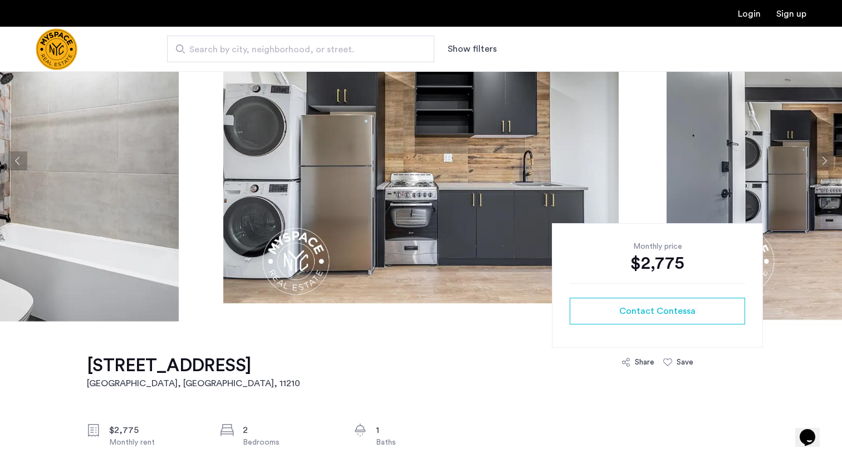
click at [823, 162] on button "Next apartment" at bounding box center [824, 161] width 19 height 19
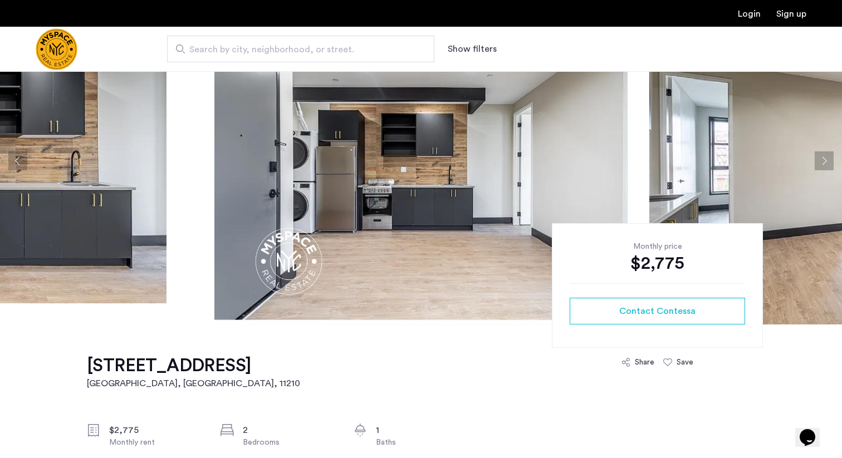
click at [823, 162] on button "Next apartment" at bounding box center [824, 161] width 19 height 19
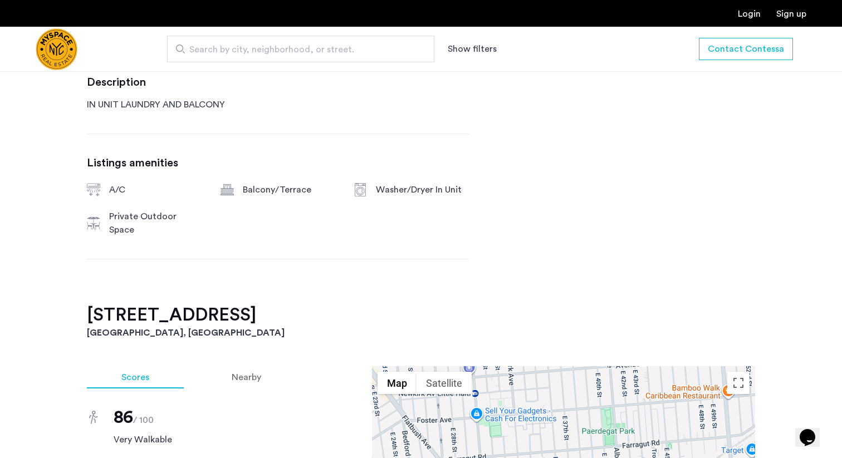
scroll to position [445, 0]
